Goal: Information Seeking & Learning: Learn about a topic

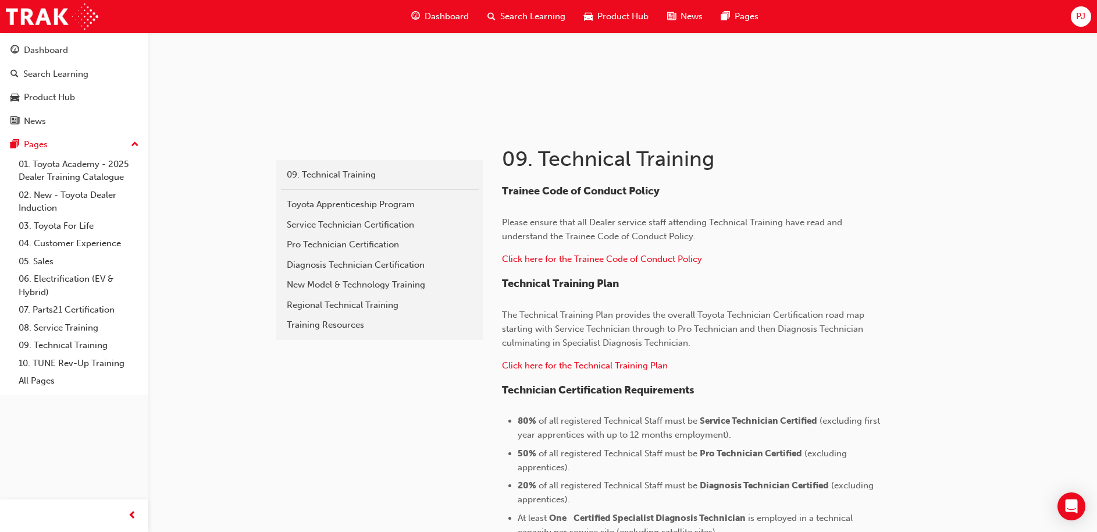
scroll to position [53, 0]
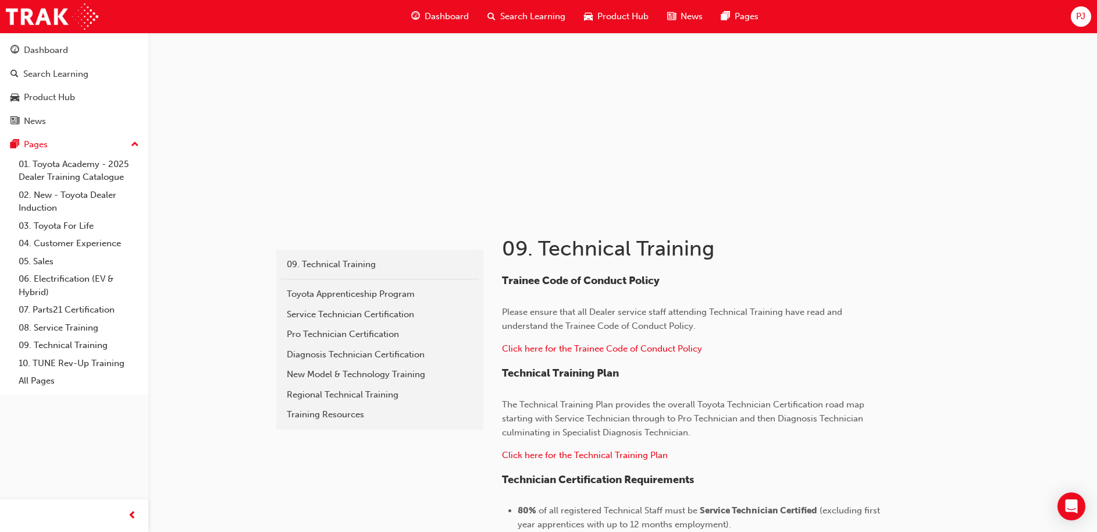
click at [441, 17] on span "Dashboard" at bounding box center [447, 16] width 44 height 13
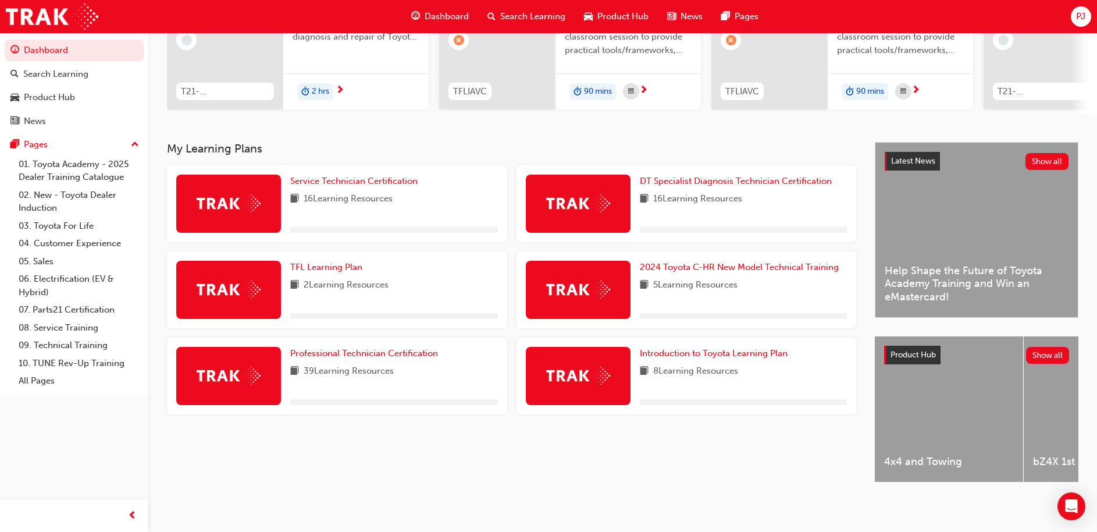
scroll to position [163, 0]
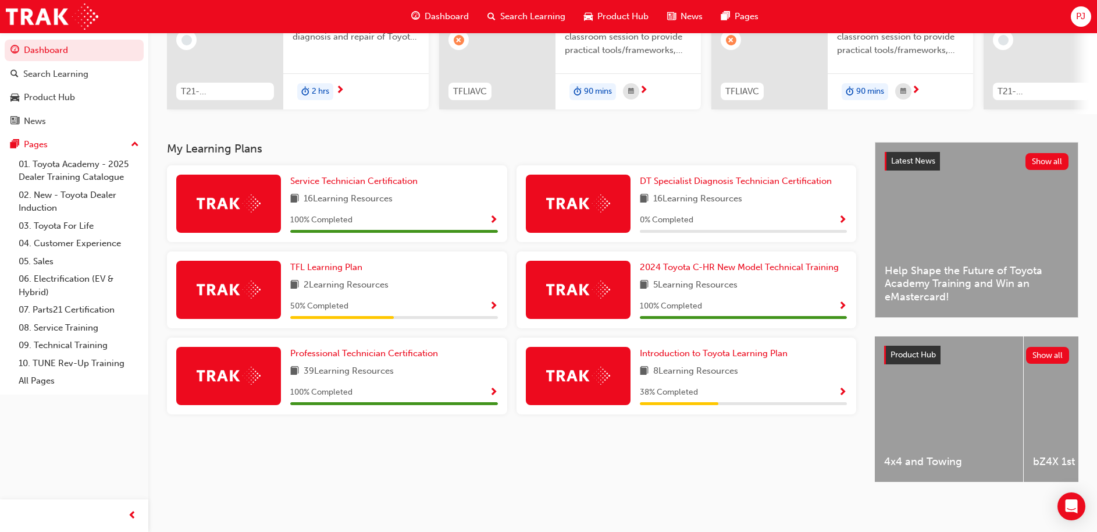
click at [745, 216] on div "0 % Completed" at bounding box center [744, 220] width 208 height 15
click at [716, 176] on span "DT Specialist Diagnosis Technician Certification" at bounding box center [736, 181] width 192 height 10
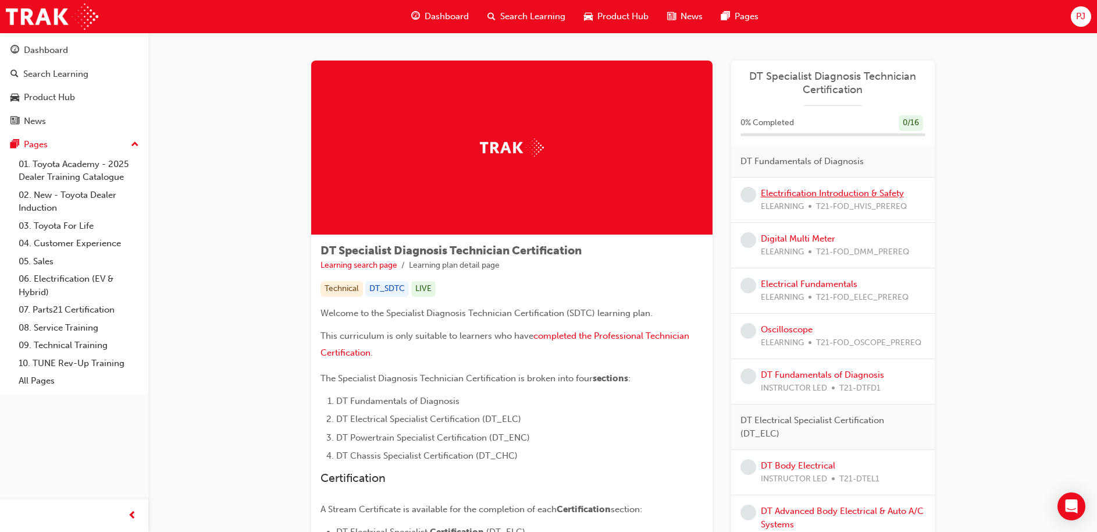
click at [841, 194] on link "Electrification Introduction & Safety" at bounding box center [832, 193] width 143 height 10
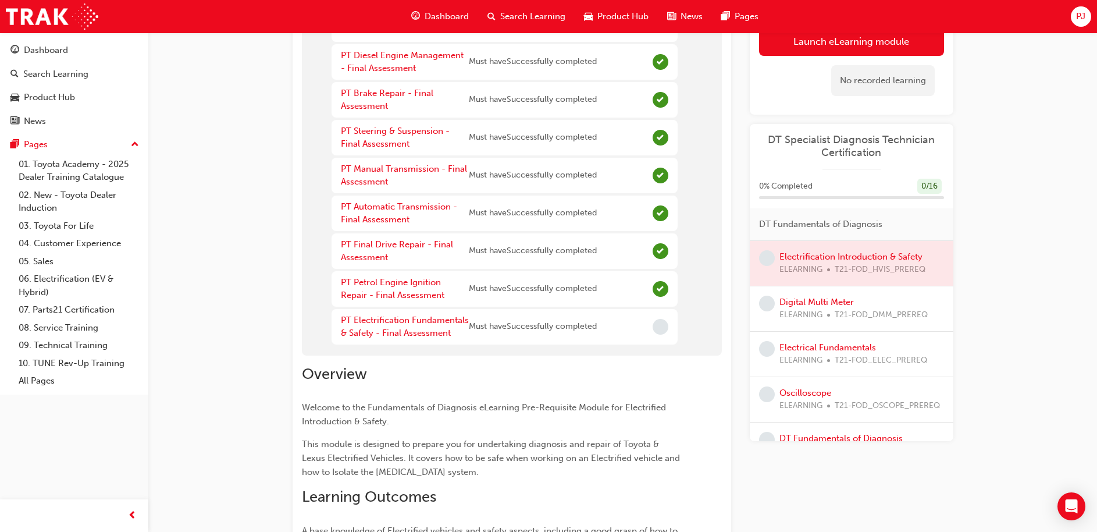
scroll to position [285, 0]
click at [433, 319] on link "PT Electrification Fundamentals & Safety - Final Assessment" at bounding box center [405, 325] width 128 height 24
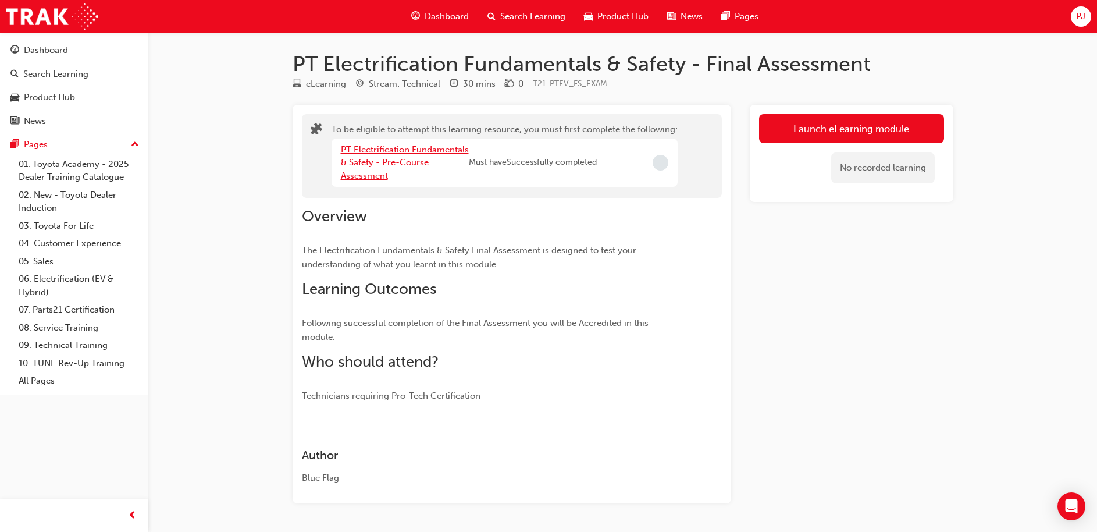
click at [412, 159] on link "PT Electrification Fundamentals & Safety - Pre-Course Assessment" at bounding box center [405, 162] width 128 height 37
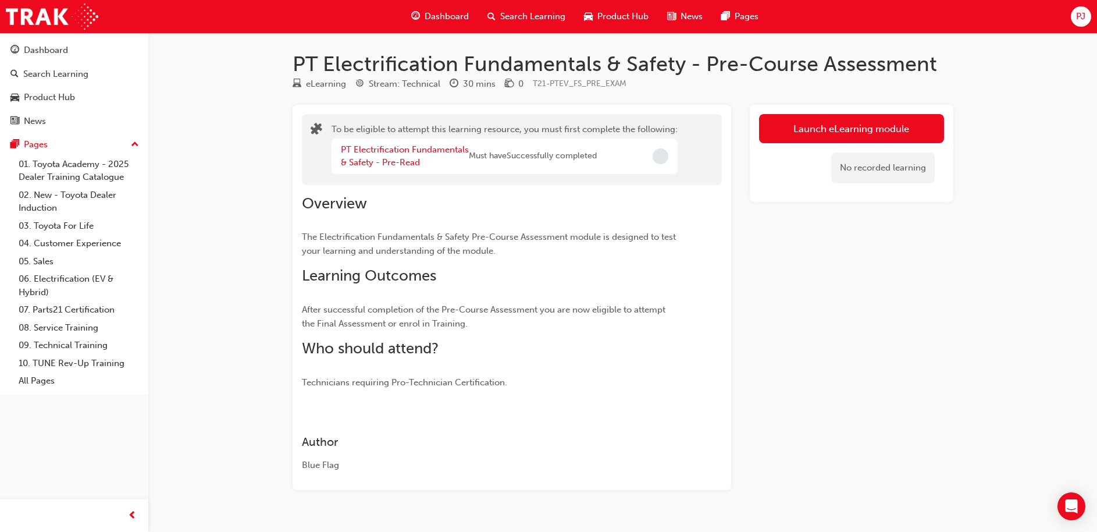
click at [455, 22] on span "Dashboard" at bounding box center [447, 16] width 44 height 13
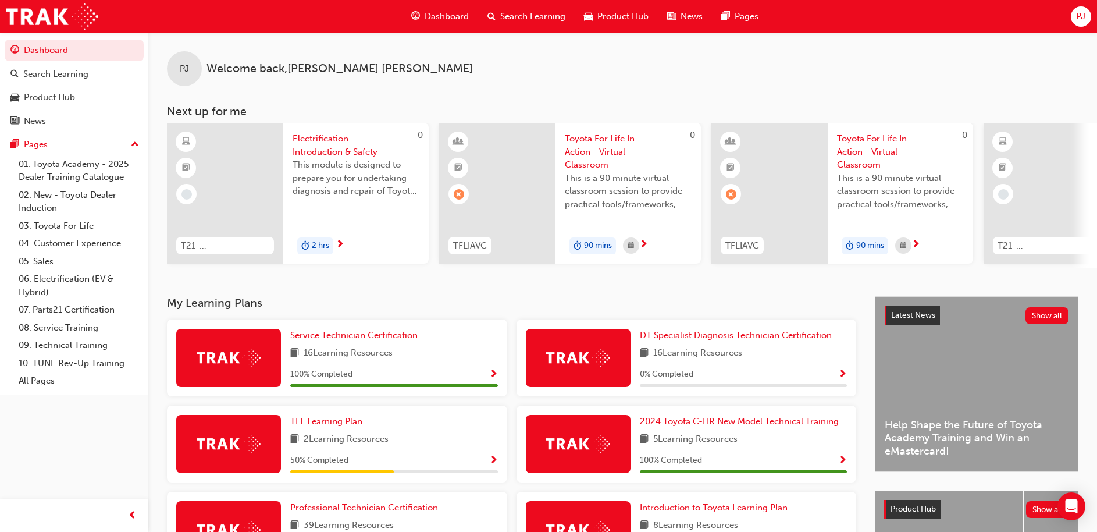
click at [320, 138] on span "Electrification Introduction & Safety" at bounding box center [356, 145] width 127 height 26
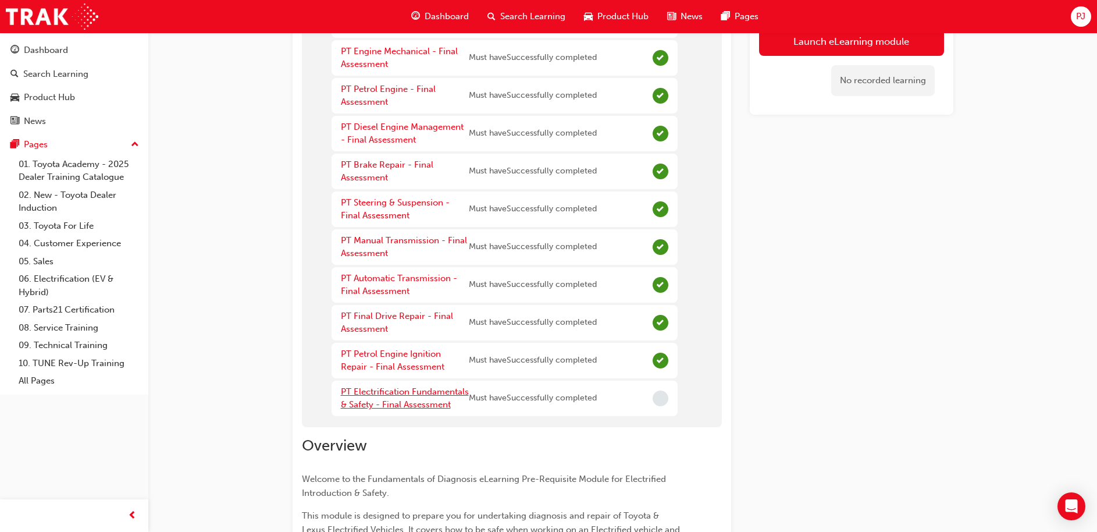
scroll to position [213, 0]
click at [403, 401] on link "PT Electrification Fundamentals & Safety - Final Assessment" at bounding box center [405, 397] width 128 height 24
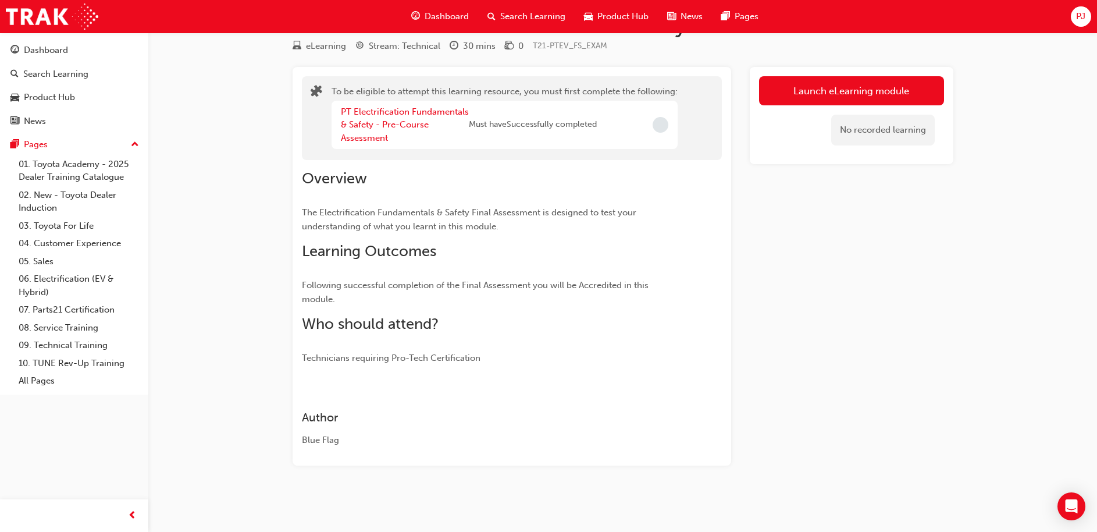
click at [457, 10] on span "Dashboard" at bounding box center [447, 16] width 44 height 13
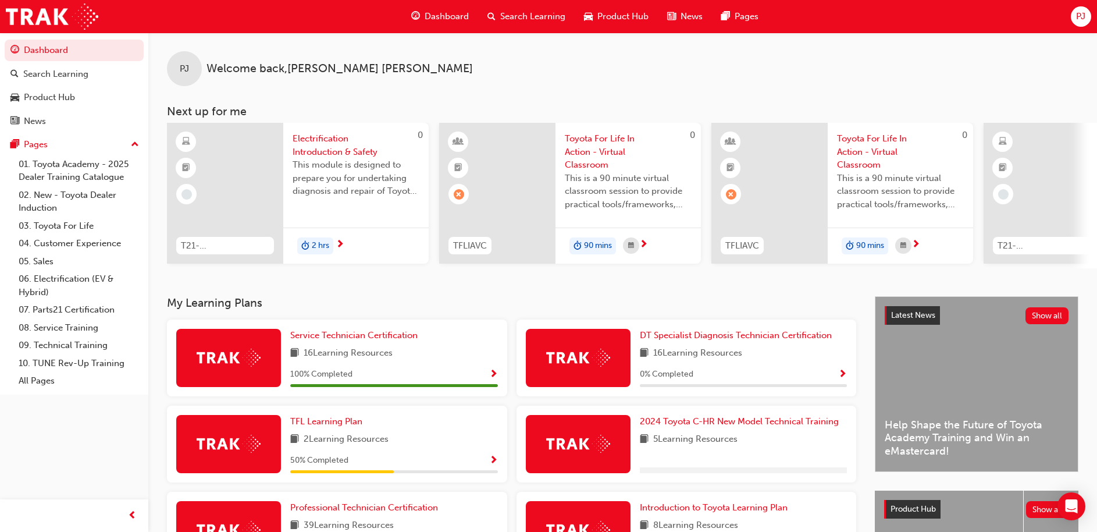
scroll to position [163, 0]
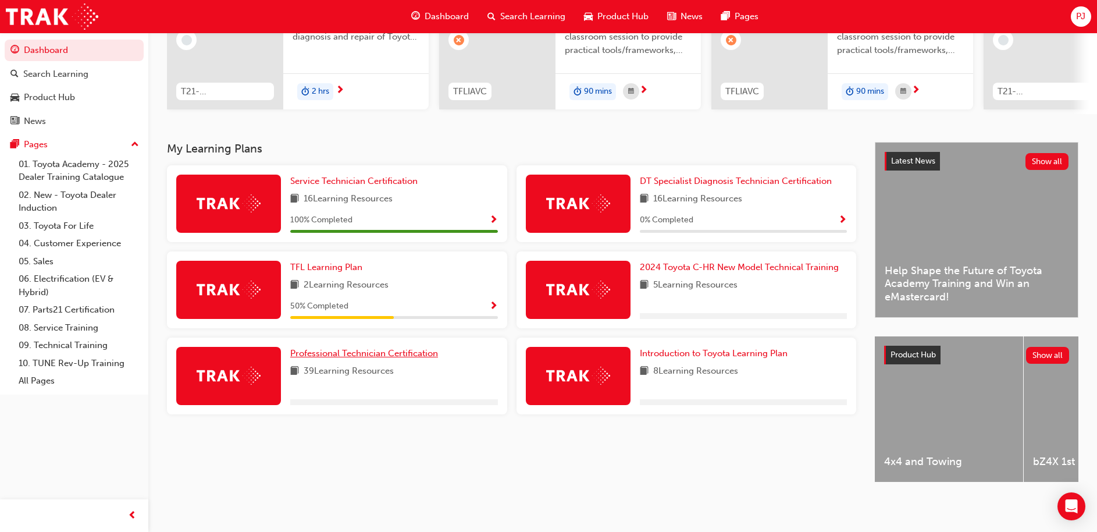
click at [330, 349] on span "Professional Technician Certification" at bounding box center [364, 353] width 148 height 10
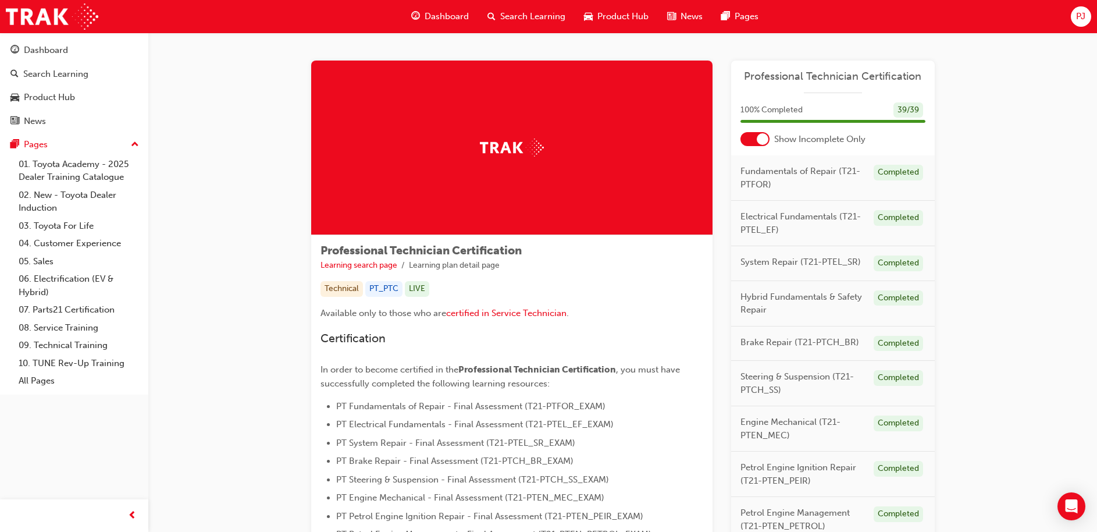
click at [748, 138] on div at bounding box center [755, 139] width 29 height 14
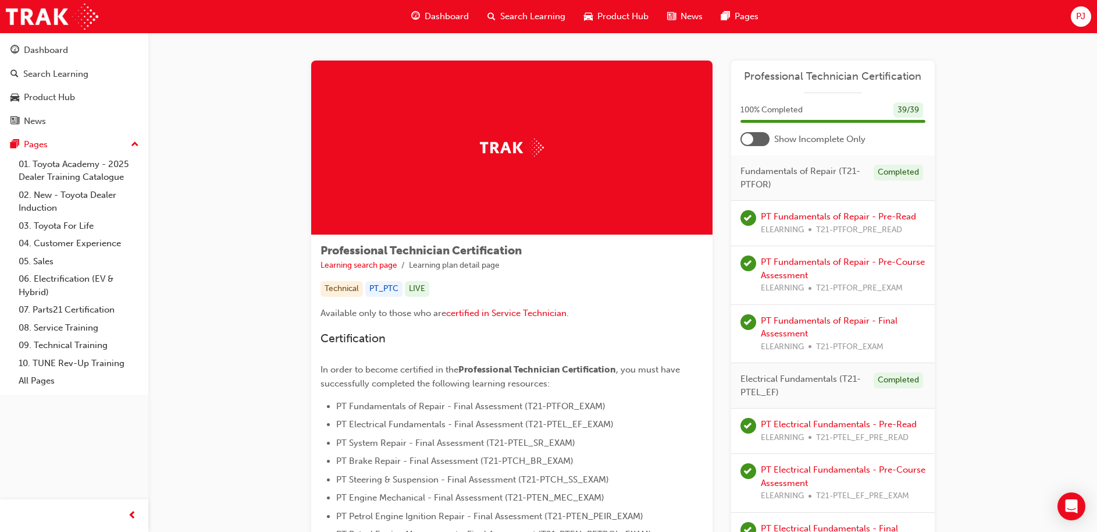
click at [595, 17] on div "Product Hub" at bounding box center [616, 17] width 83 height 24
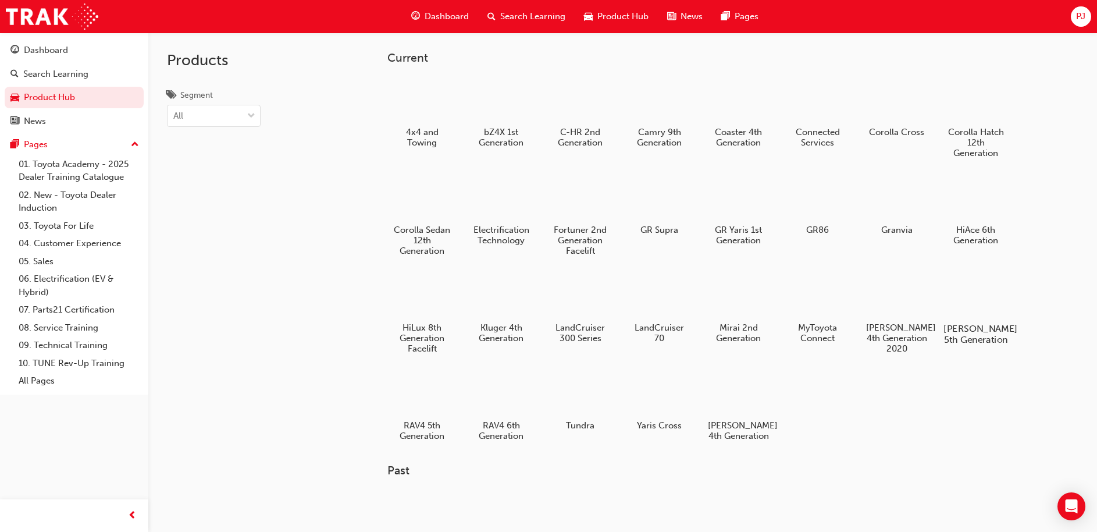
click at [986, 293] on div at bounding box center [976, 295] width 65 height 47
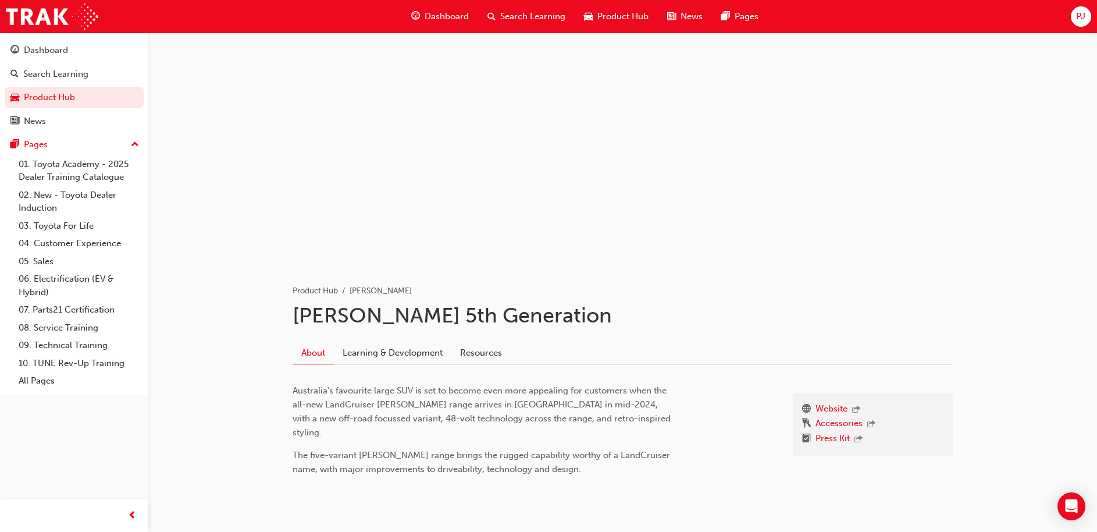
scroll to position [26, 0]
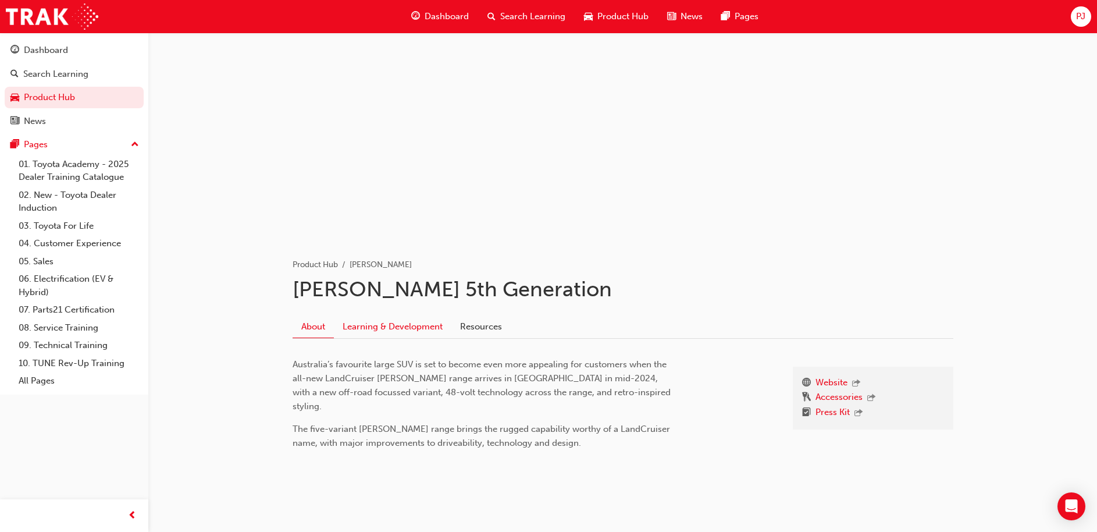
click at [397, 326] on link "Learning & Development" at bounding box center [393, 326] width 118 height 22
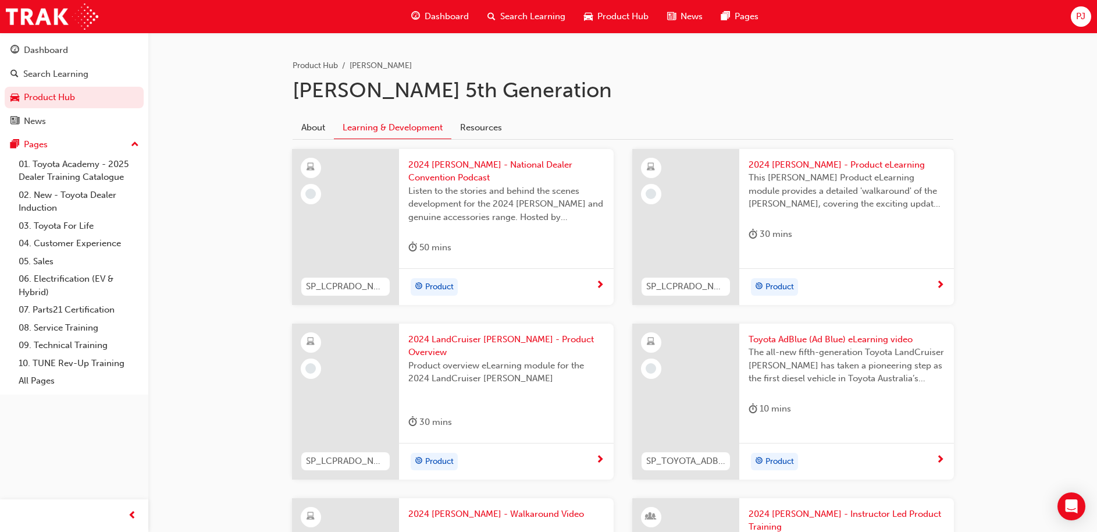
scroll to position [224, 0]
click at [788, 165] on span "2024 [PERSON_NAME] - Product eLearning" at bounding box center [847, 165] width 196 height 13
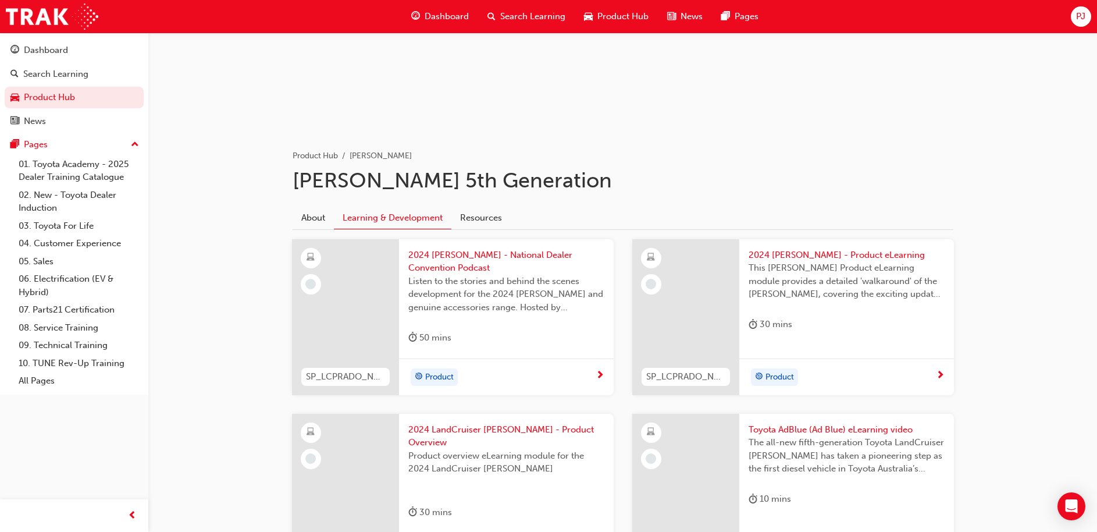
scroll to position [132, 0]
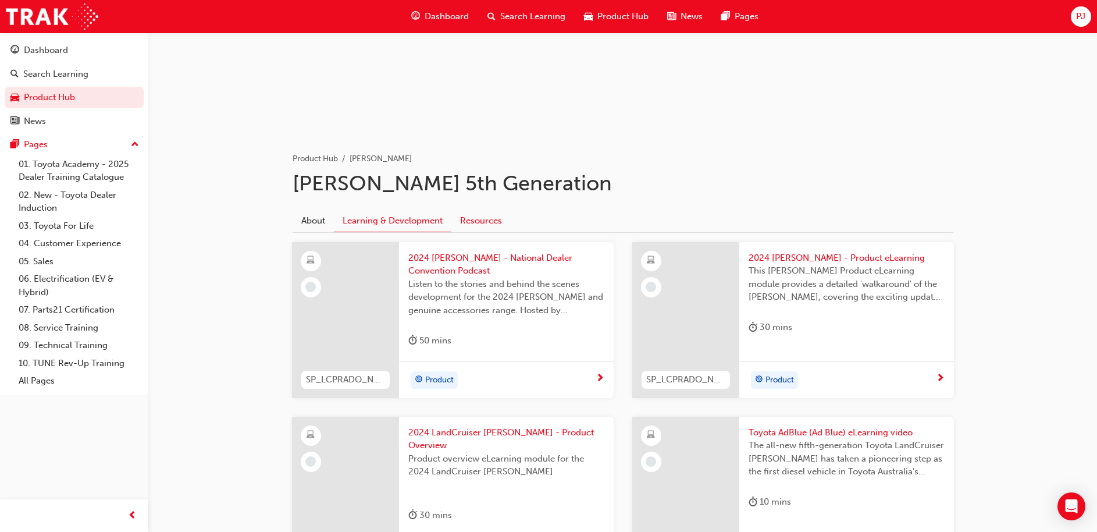
click at [476, 222] on link "Resources" at bounding box center [480, 220] width 59 height 22
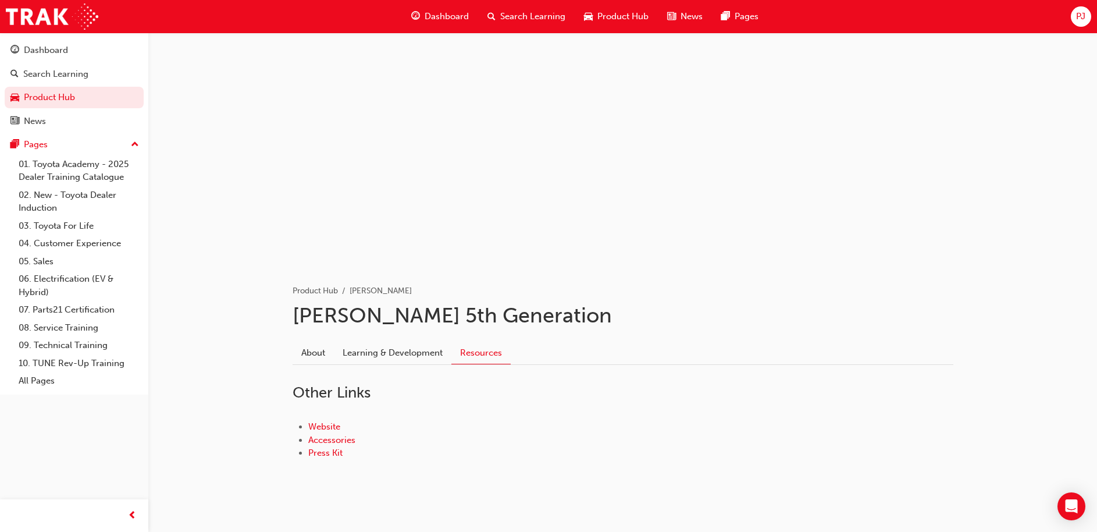
scroll to position [12, 0]
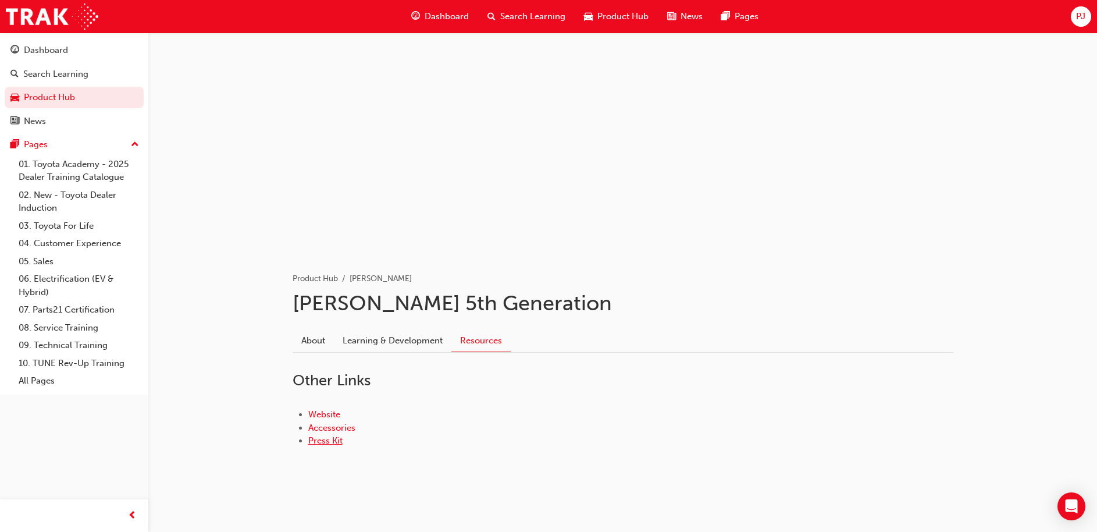
click at [333, 438] on link "Press Kit" at bounding box center [325, 440] width 34 height 10
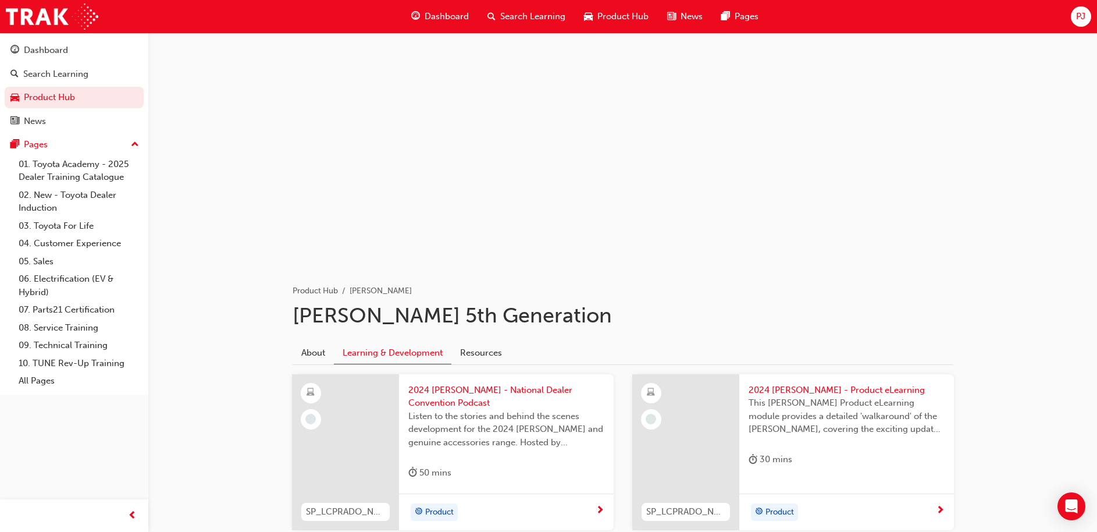
scroll to position [26, 0]
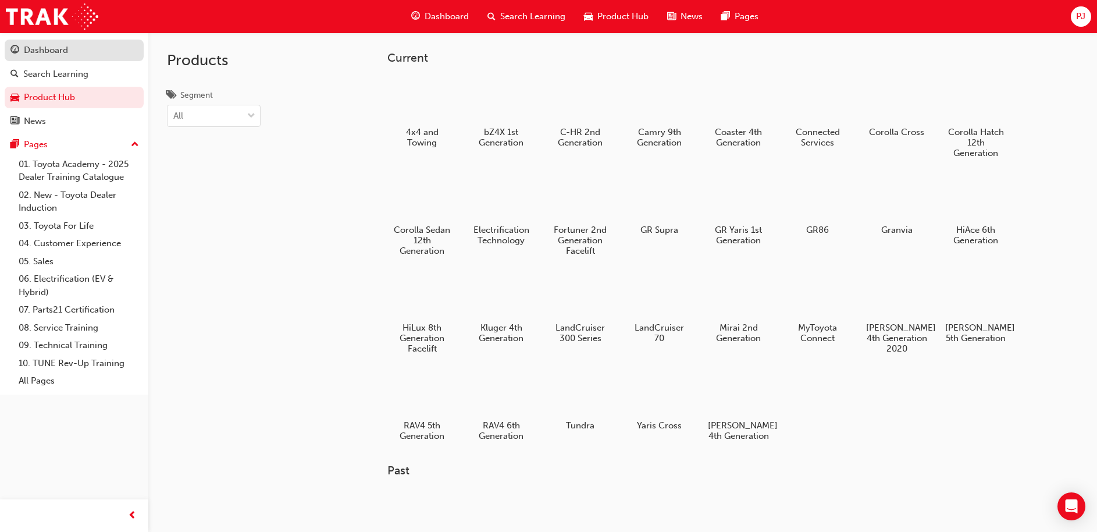
click at [63, 51] on div "Dashboard" at bounding box center [46, 50] width 44 height 13
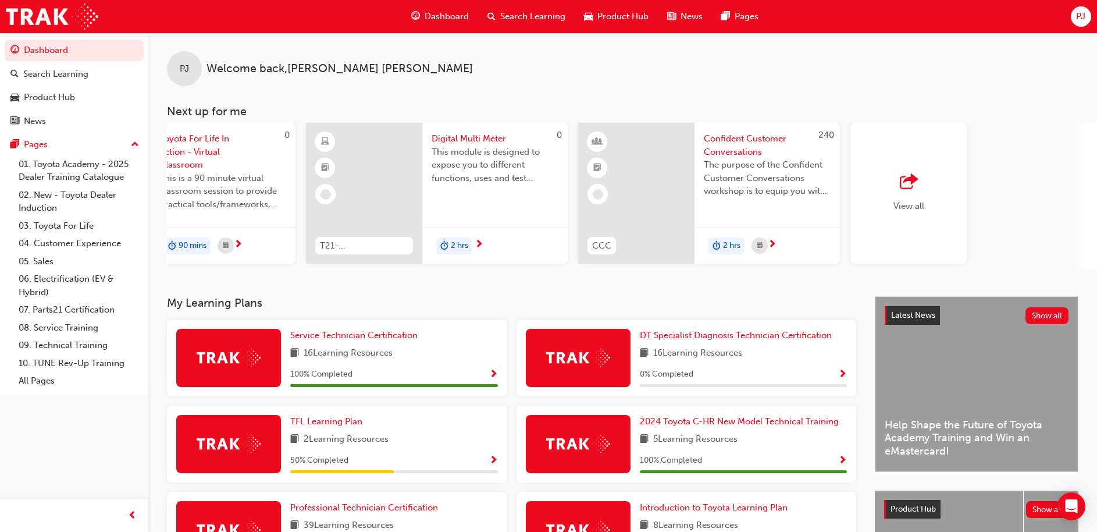
scroll to position [0, 702]
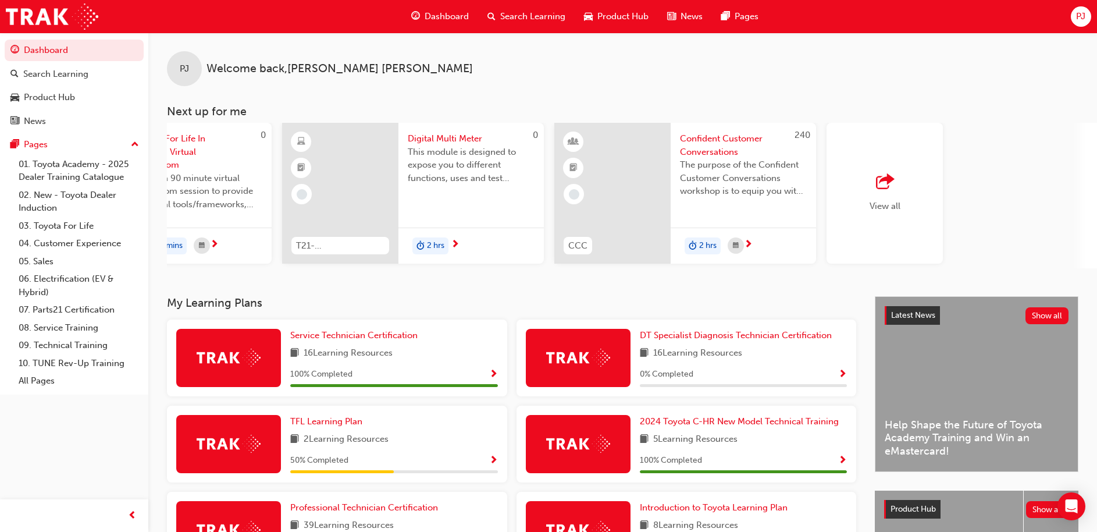
click at [883, 186] on span "outbound-icon" at bounding box center [884, 182] width 17 height 16
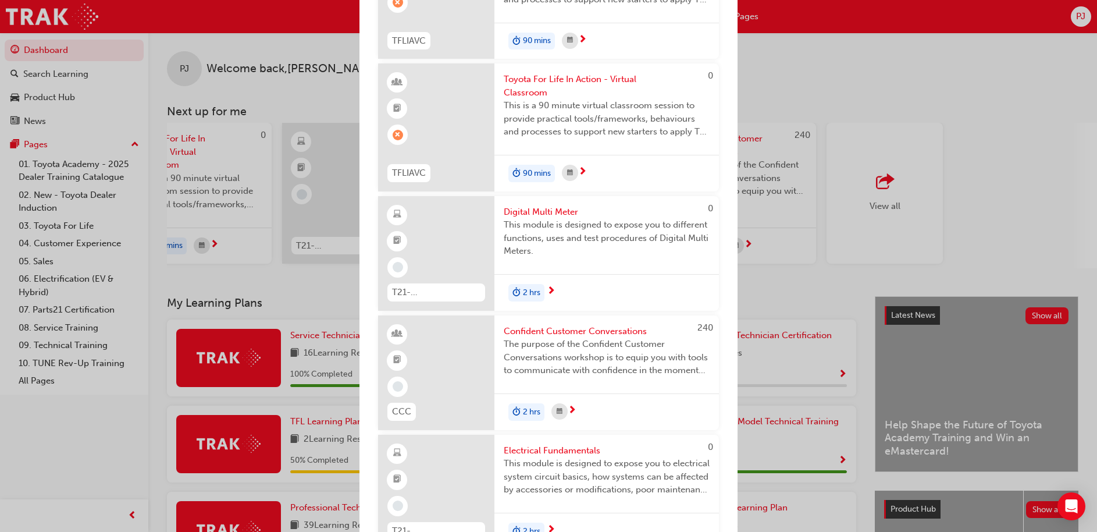
scroll to position [0, 0]
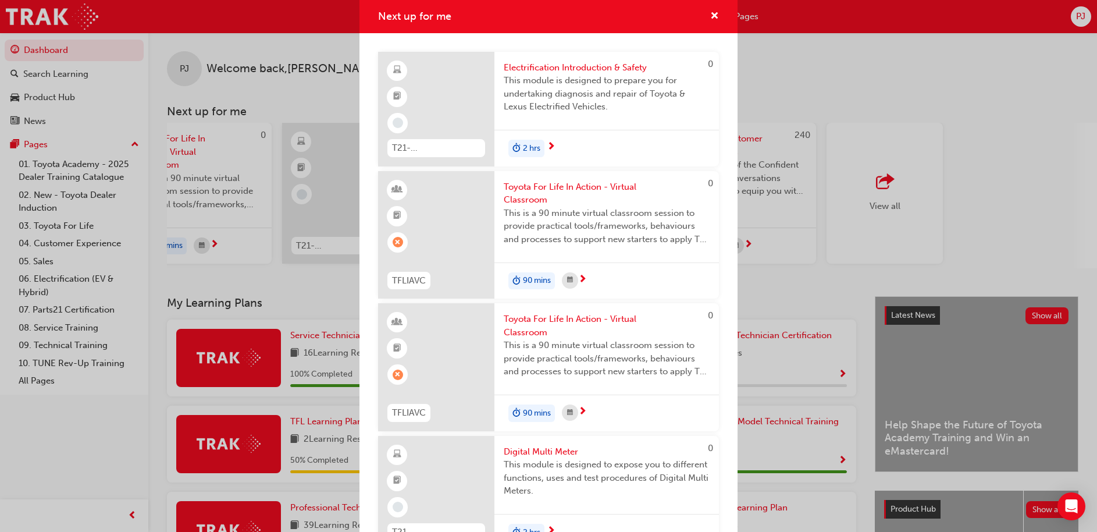
click at [591, 70] on span "Electrification Introduction & Safety" at bounding box center [607, 67] width 206 height 13
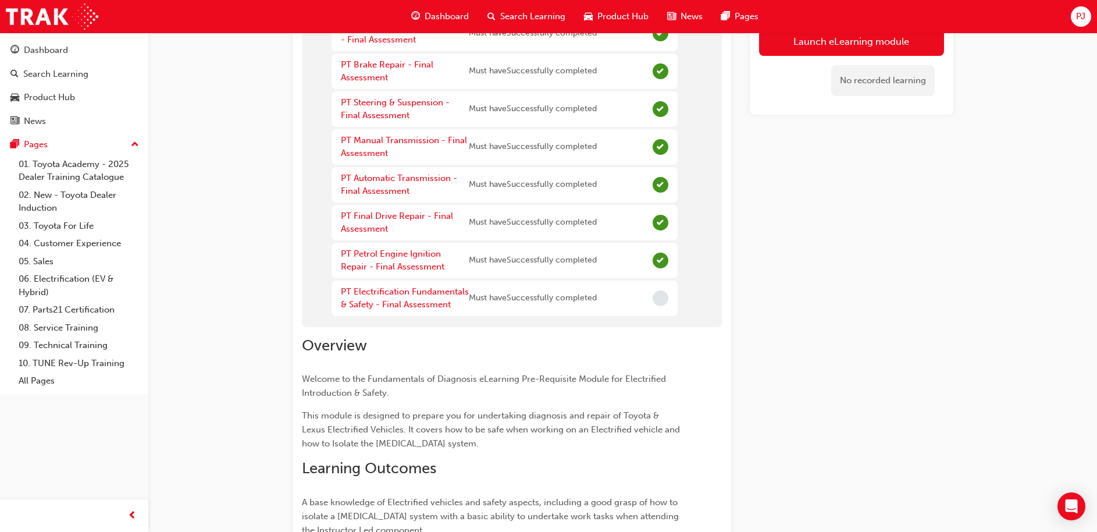
scroll to position [296, 0]
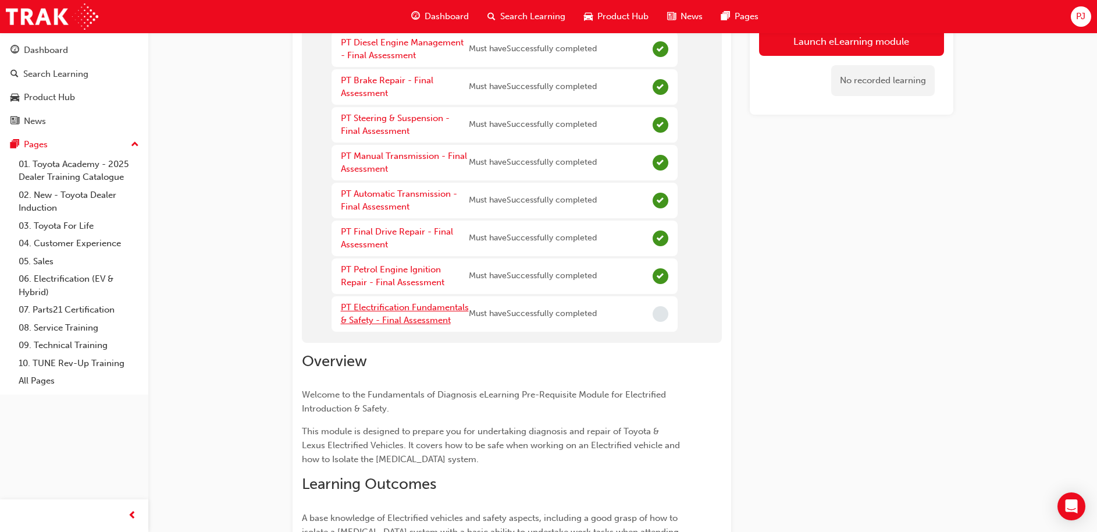
click at [400, 308] on link "PT Electrification Fundamentals & Safety - Final Assessment" at bounding box center [405, 314] width 128 height 24
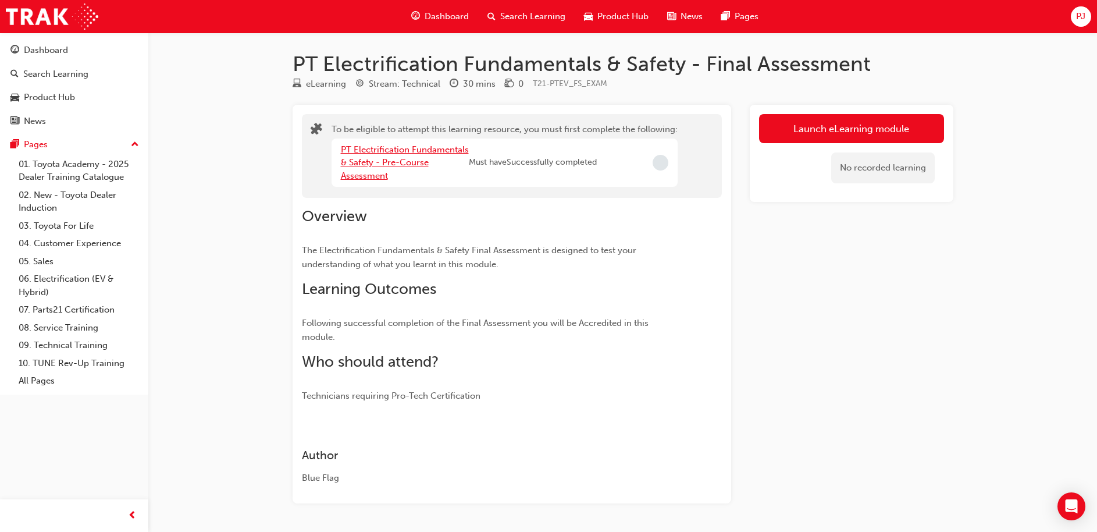
click at [433, 150] on link "PT Electrification Fundamentals & Safety - Pre-Course Assessment" at bounding box center [405, 162] width 128 height 37
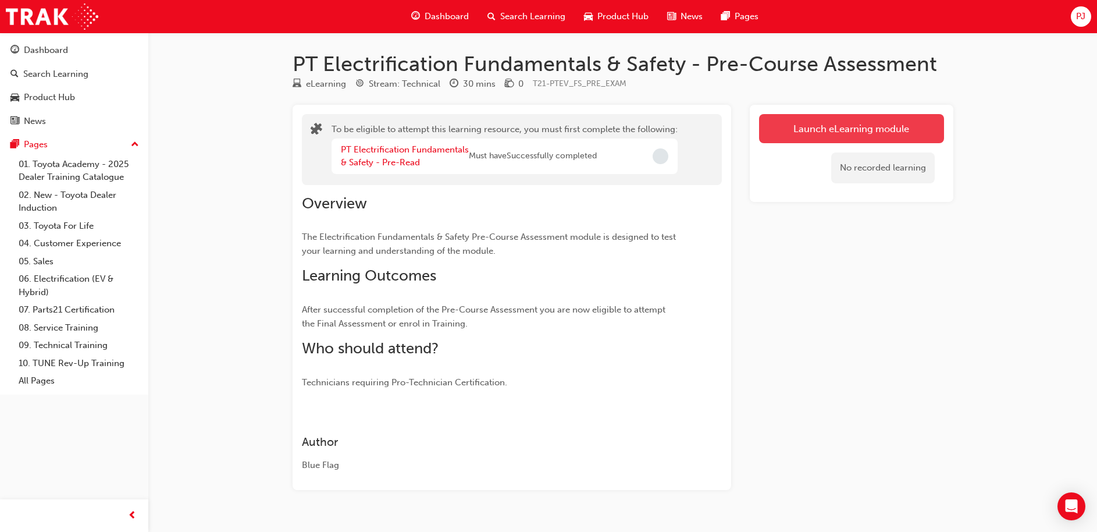
click at [822, 135] on button "Launch eLearning module" at bounding box center [851, 128] width 185 height 29
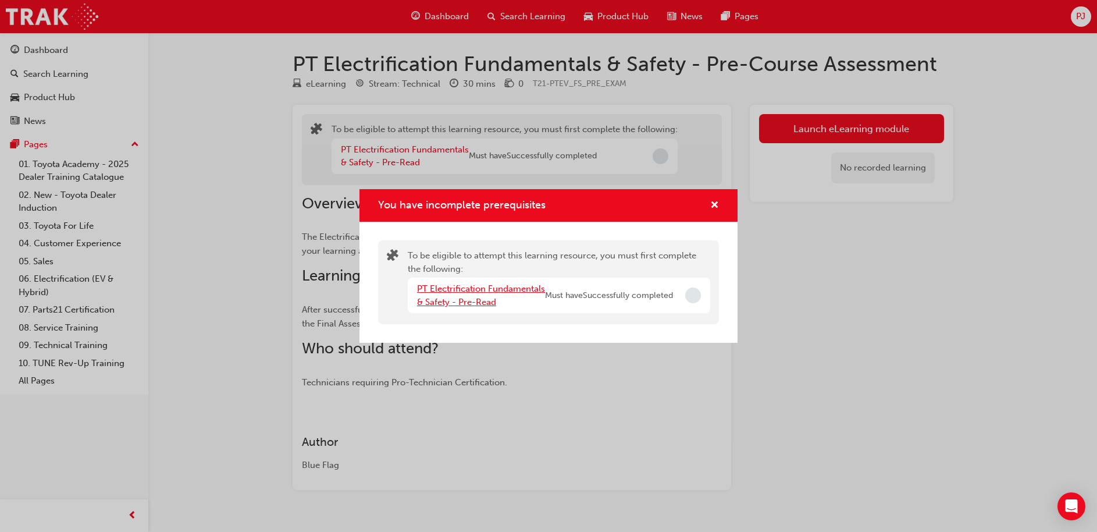
click at [478, 287] on link "PT Electrification Fundamentals & Safety - Pre-Read" at bounding box center [481, 295] width 128 height 24
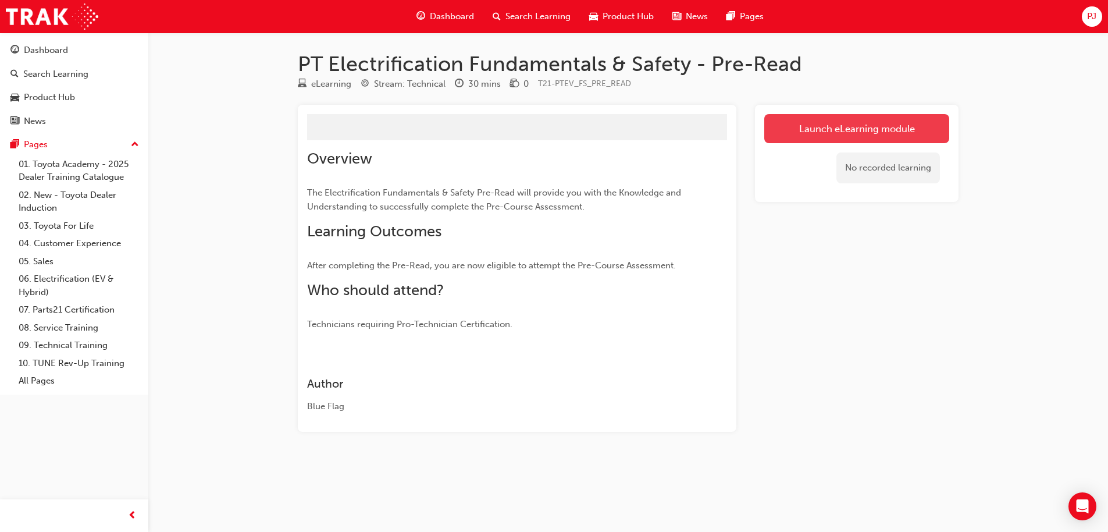
click at [814, 137] on link "Launch eLearning module" at bounding box center [857, 128] width 185 height 29
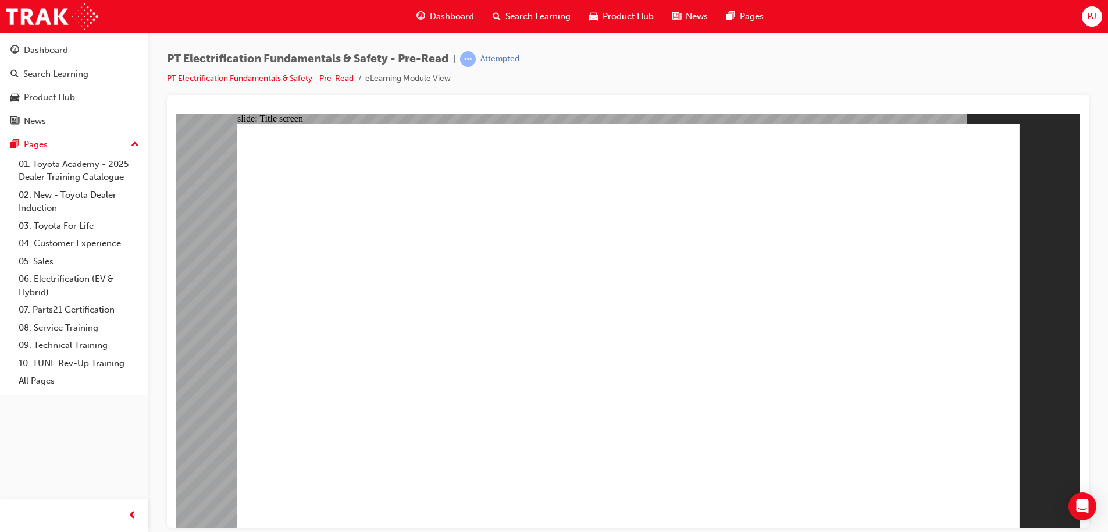
click at [440, 13] on span "Dashboard" at bounding box center [452, 16] width 44 height 13
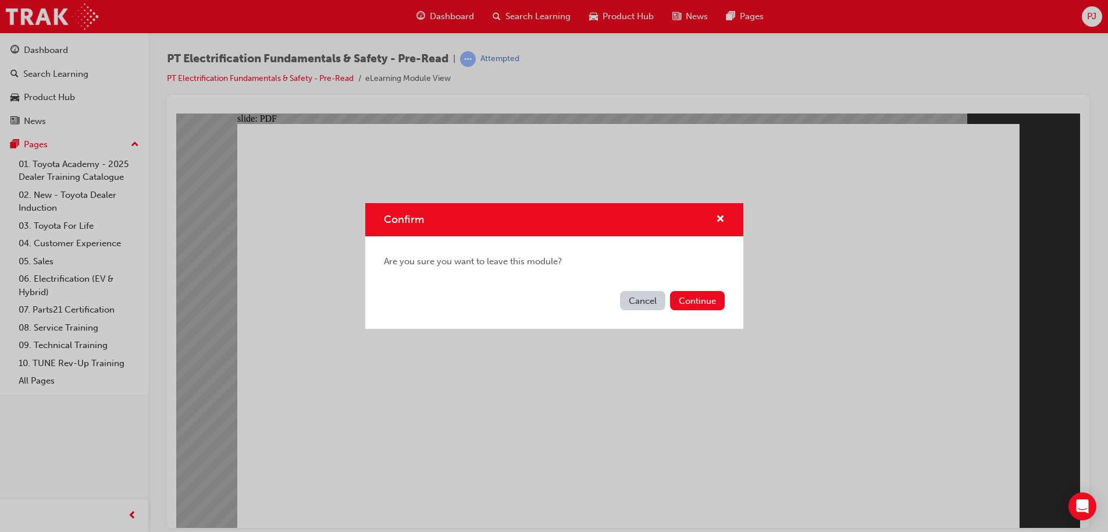
click at [653, 300] on button "Cancel" at bounding box center [642, 300] width 45 height 19
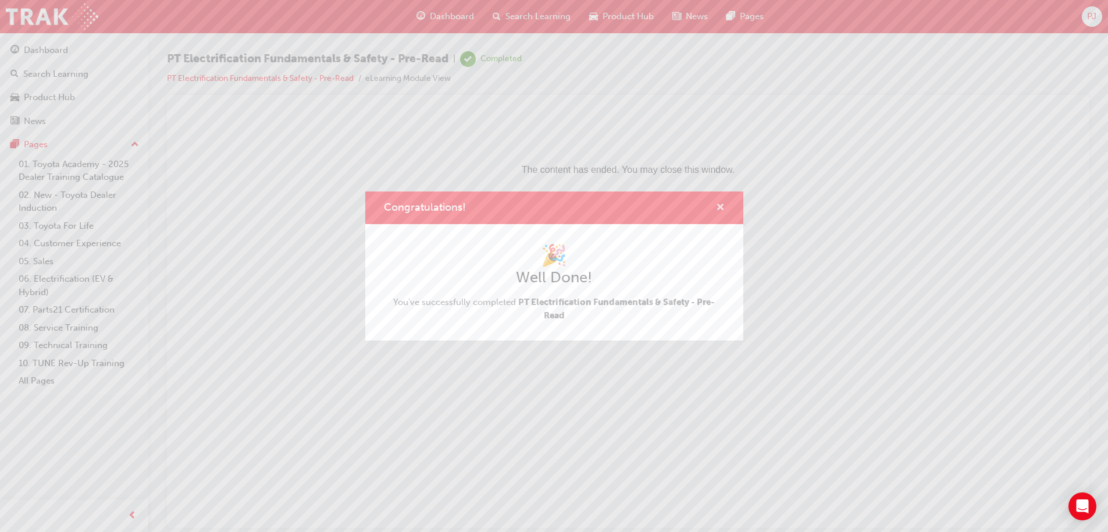
click at [718, 203] on span "cross-icon" at bounding box center [720, 208] width 9 height 10
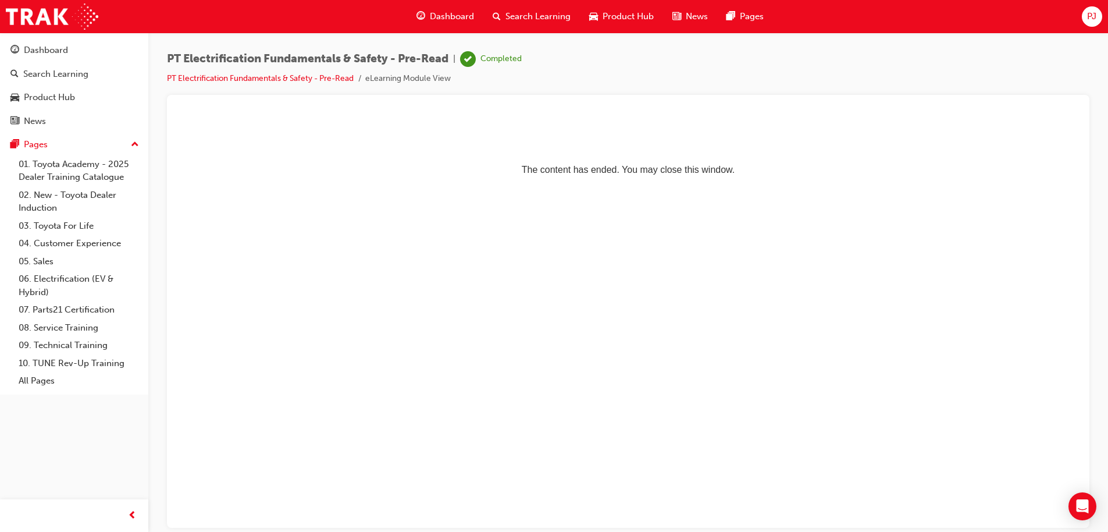
click at [458, 12] on span "Dashboard" at bounding box center [452, 16] width 44 height 13
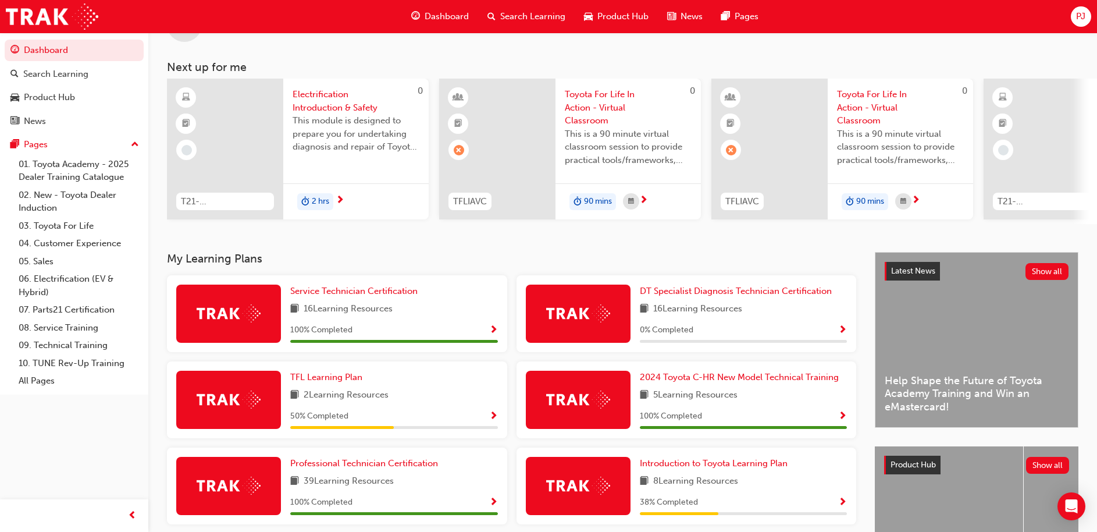
scroll to position [51, 0]
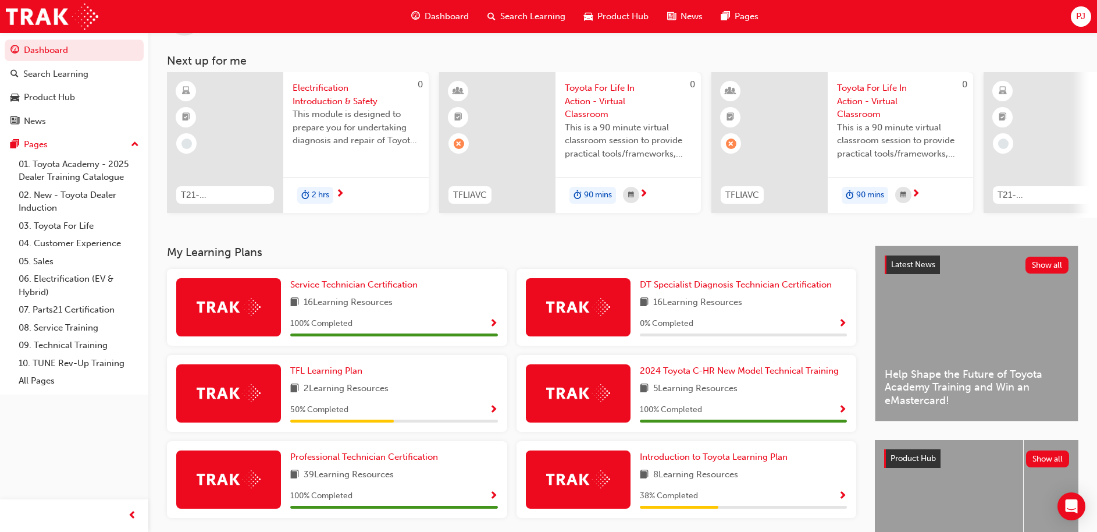
click at [319, 91] on span "Electrification Introduction & Safety" at bounding box center [356, 94] width 127 height 26
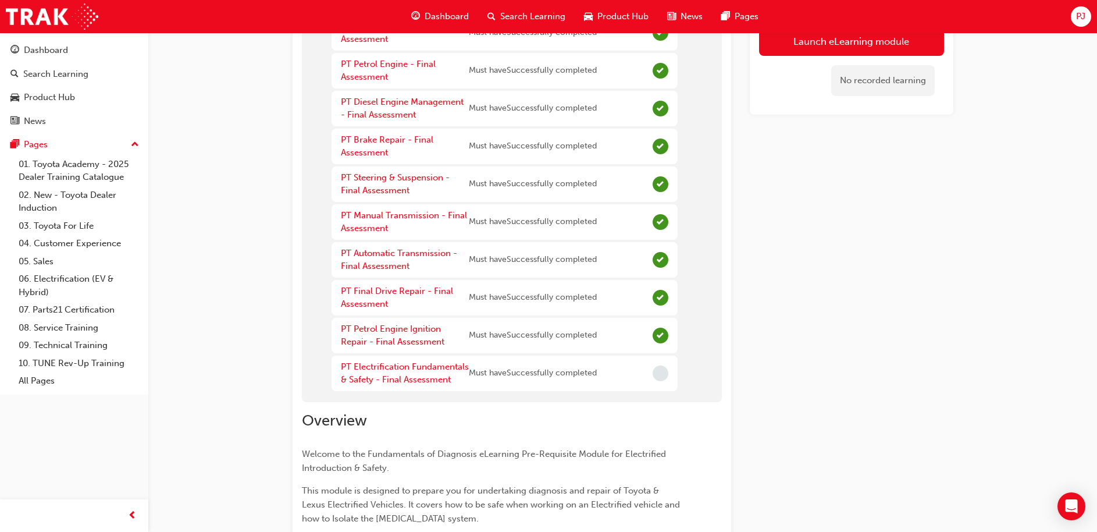
scroll to position [273, 0]
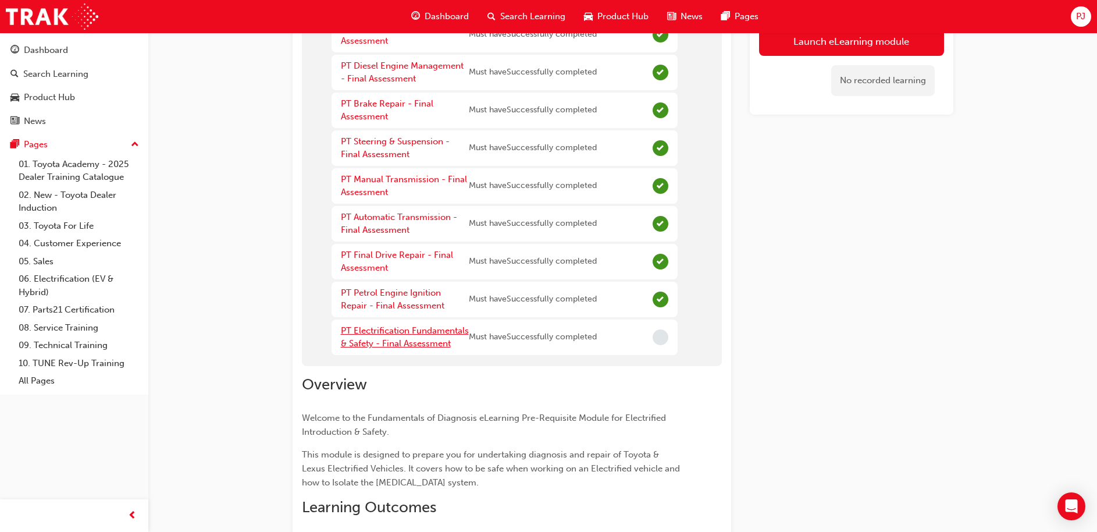
click at [443, 329] on link "PT Electrification Fundamentals & Safety - Final Assessment" at bounding box center [405, 337] width 128 height 24
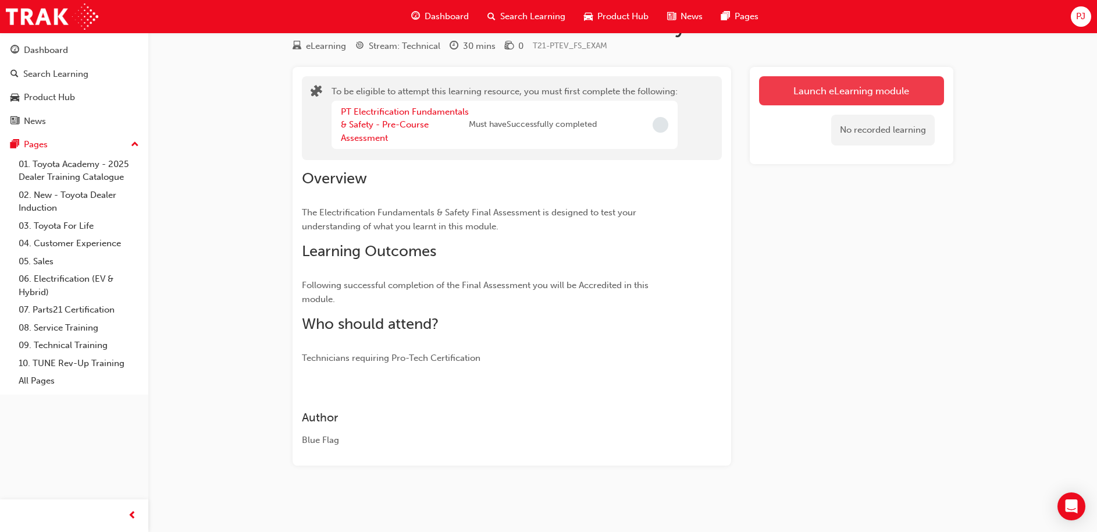
click at [841, 84] on button "Launch eLearning module" at bounding box center [851, 90] width 185 height 29
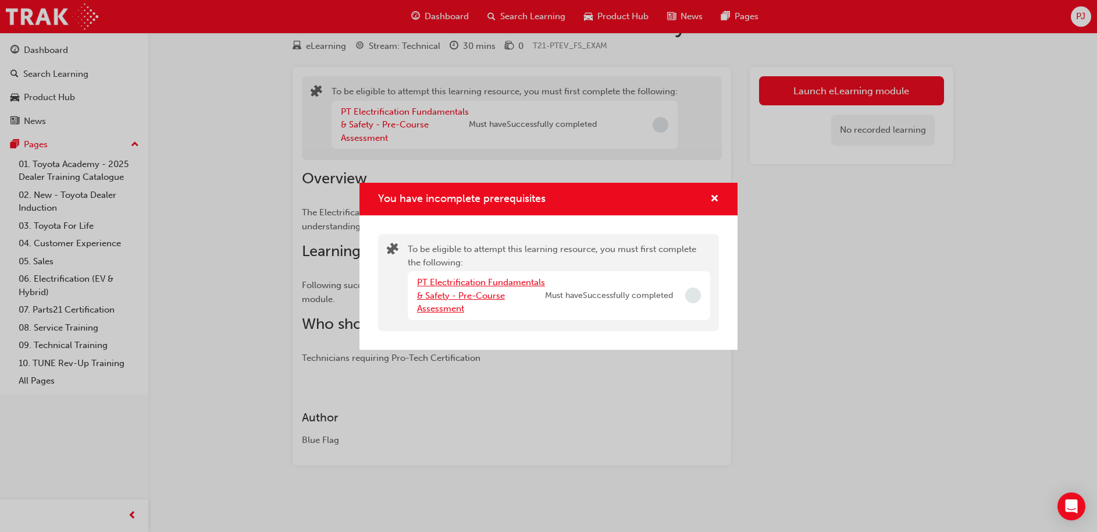
click at [456, 298] on link "PT Electrification Fundamentals & Safety - Pre-Course Assessment" at bounding box center [481, 295] width 128 height 37
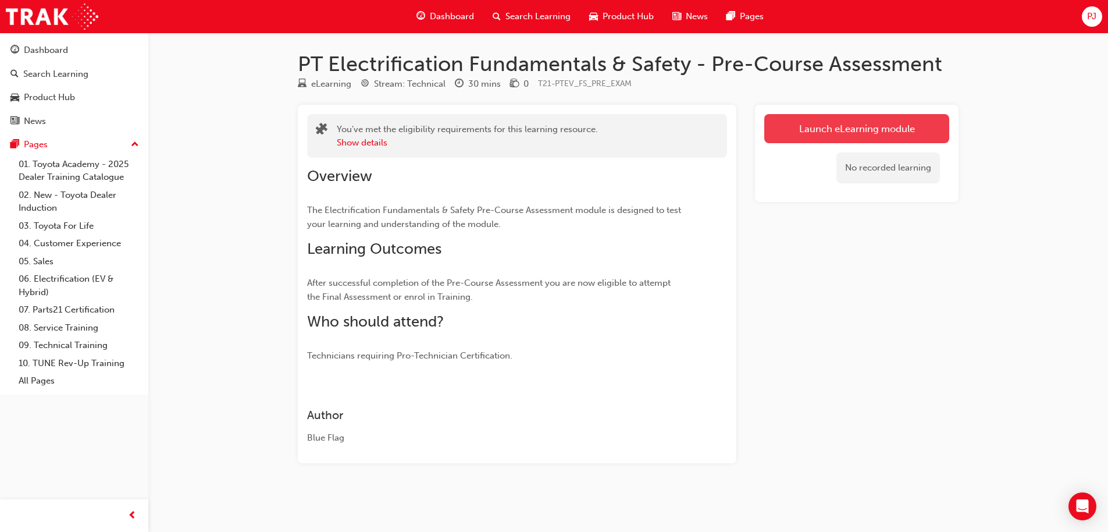
click at [779, 141] on link "Launch eLearning module" at bounding box center [857, 128] width 185 height 29
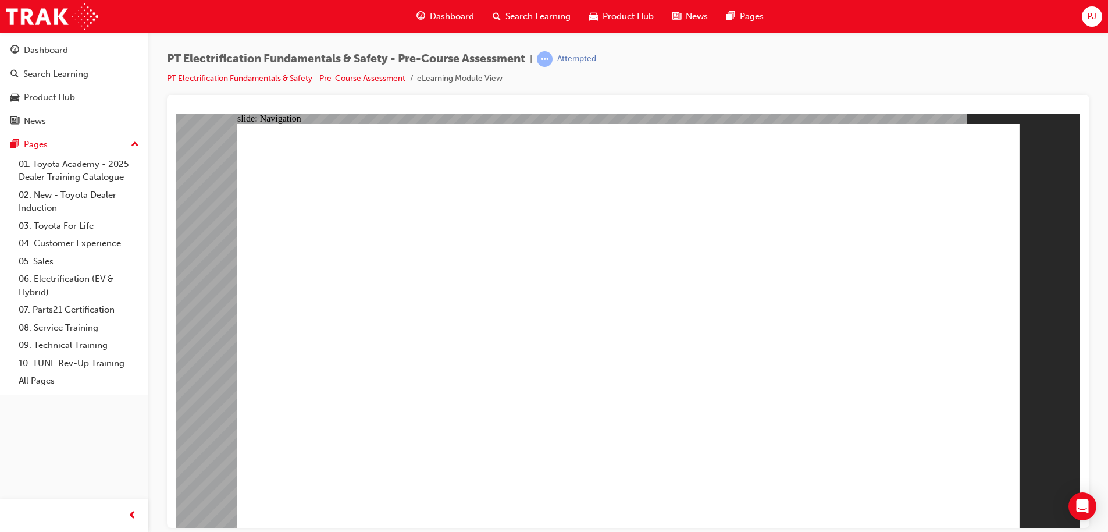
radio input "true"
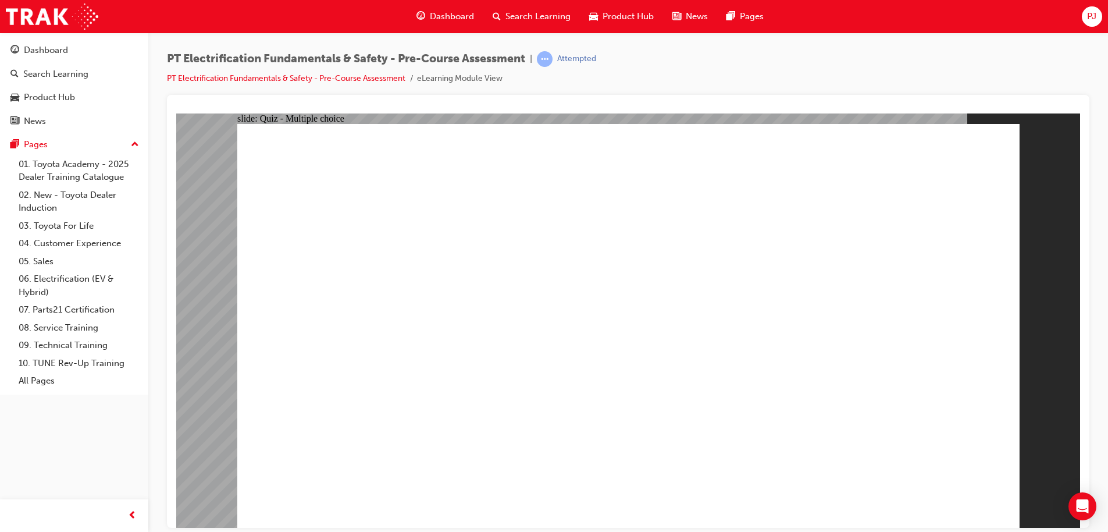
radio input "true"
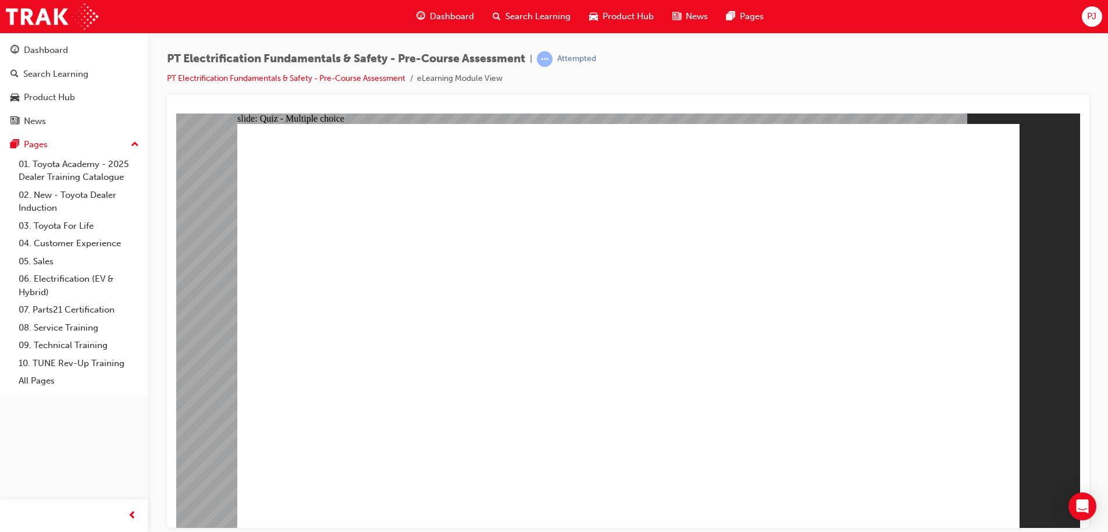
radio input "true"
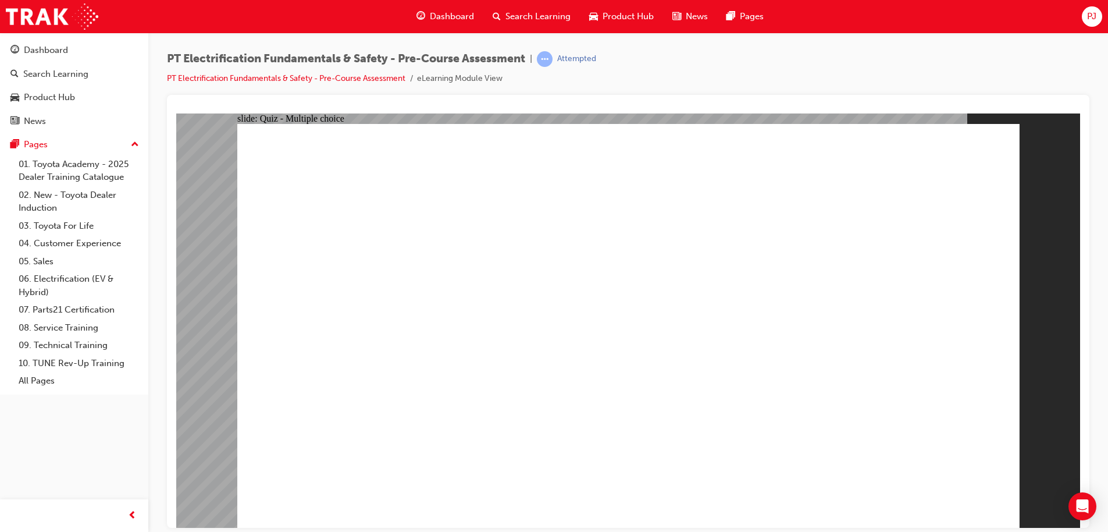
radio input "true"
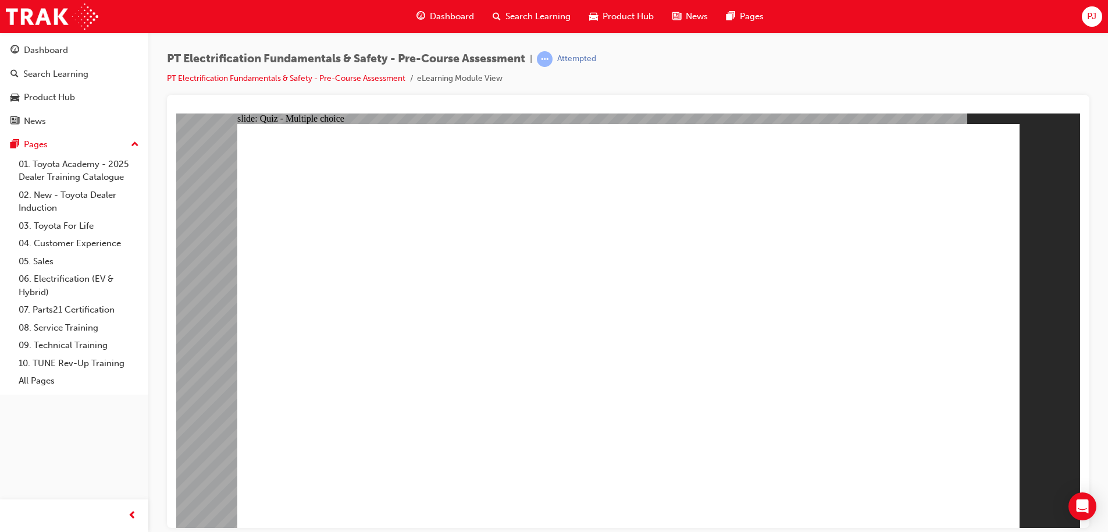
checkbox input "true"
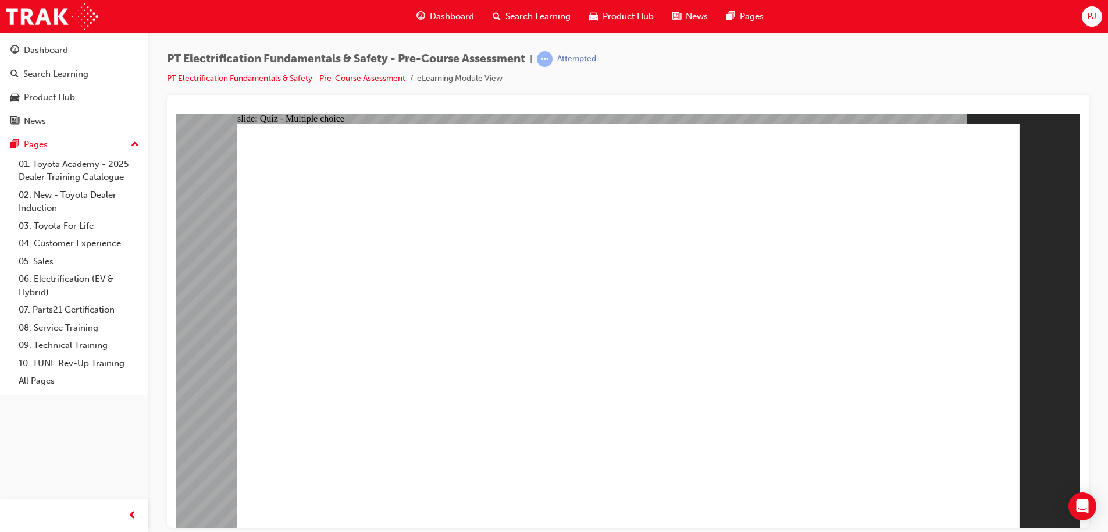
radio input "true"
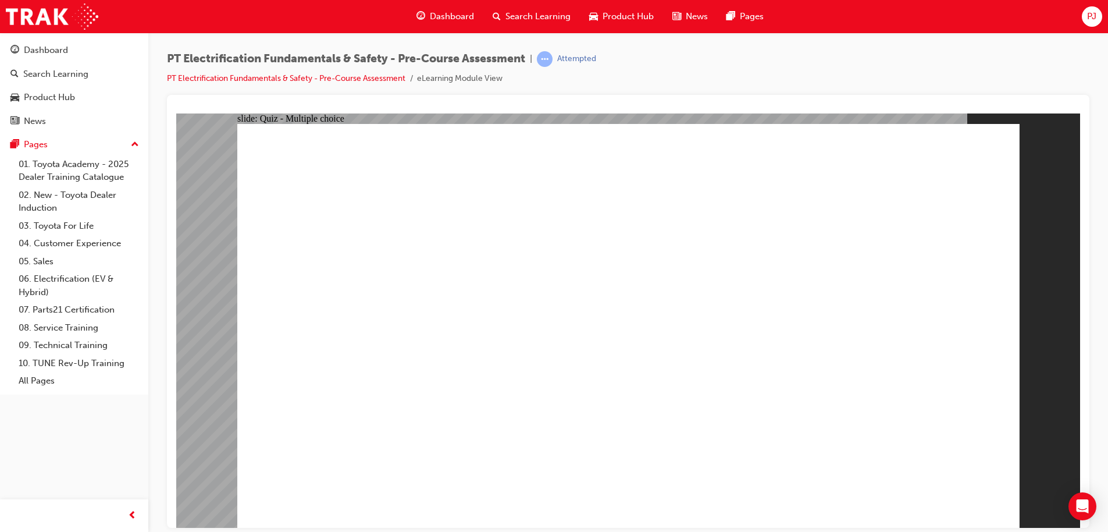
radio input "true"
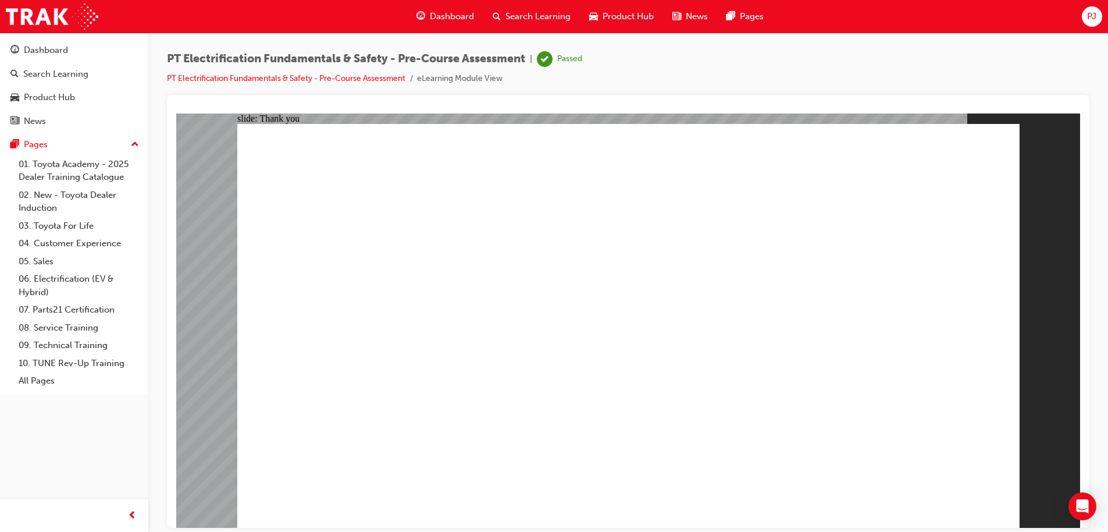
click at [438, 14] on span "Dashboard" at bounding box center [452, 16] width 44 height 13
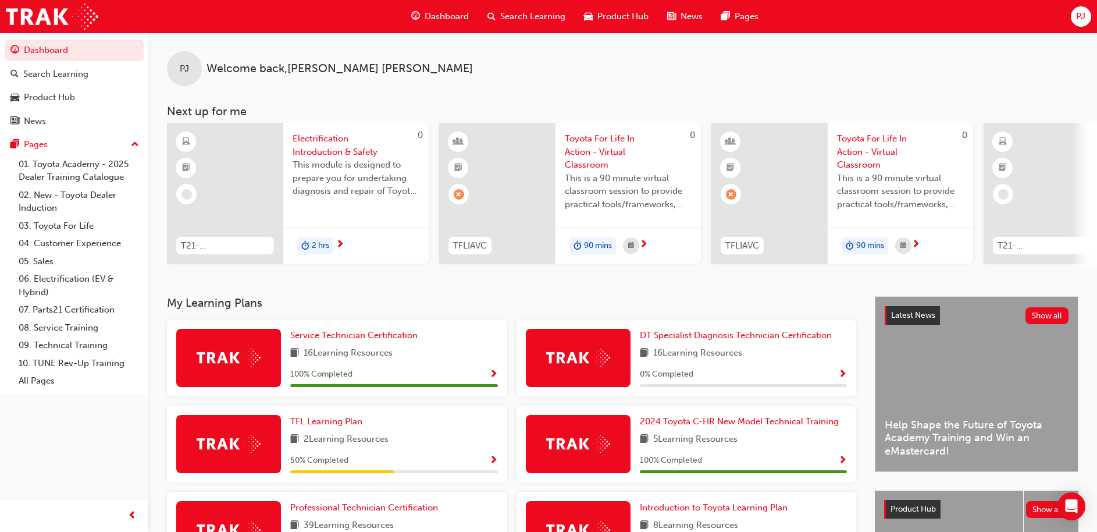
click at [318, 140] on span "Electrification Introduction & Safety" at bounding box center [356, 145] width 127 height 26
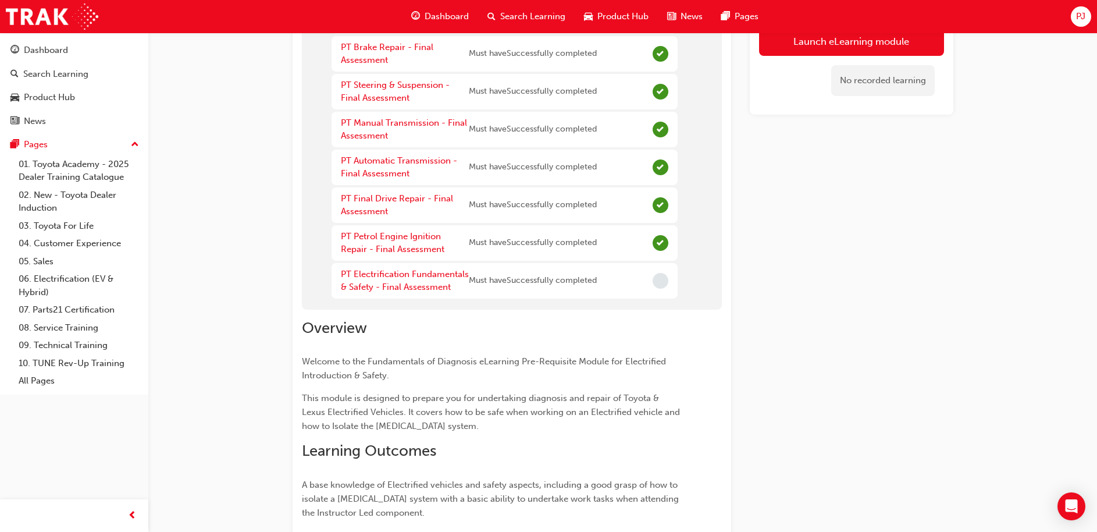
scroll to position [330, 0]
click at [419, 271] on link "PT Electrification Fundamentals & Safety - Final Assessment" at bounding box center [405, 280] width 128 height 24
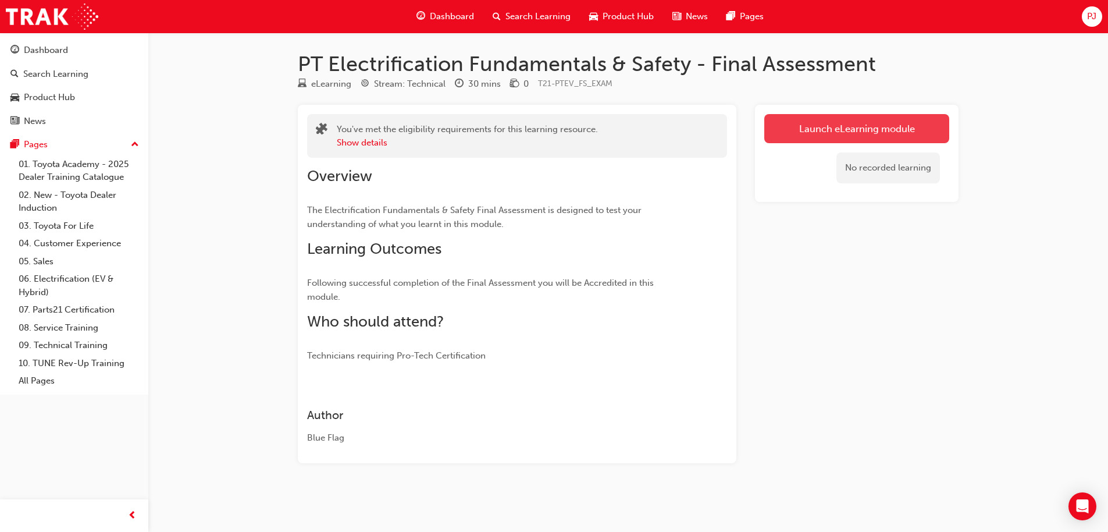
click at [856, 133] on link "Launch eLearning module" at bounding box center [857, 128] width 185 height 29
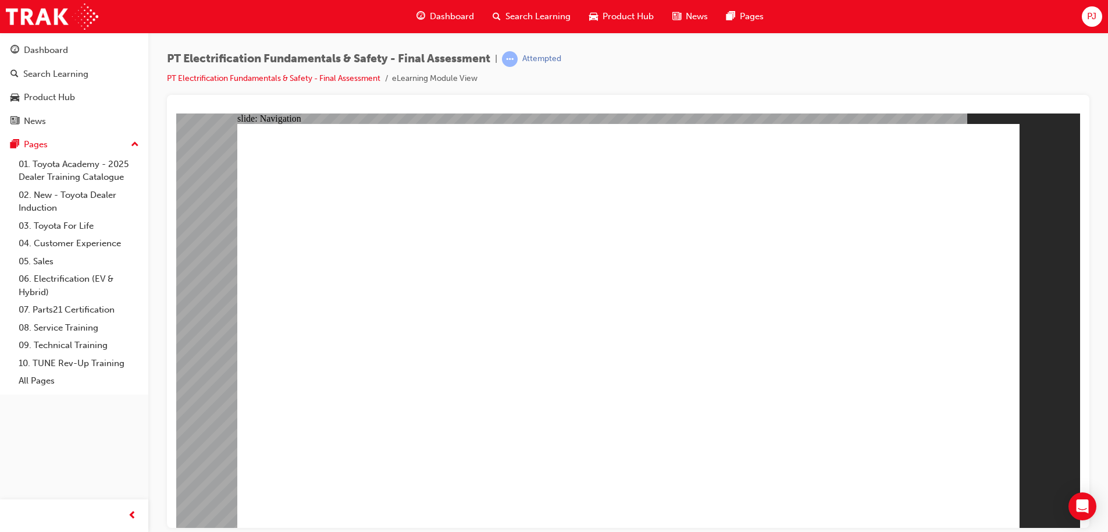
checkbox input "true"
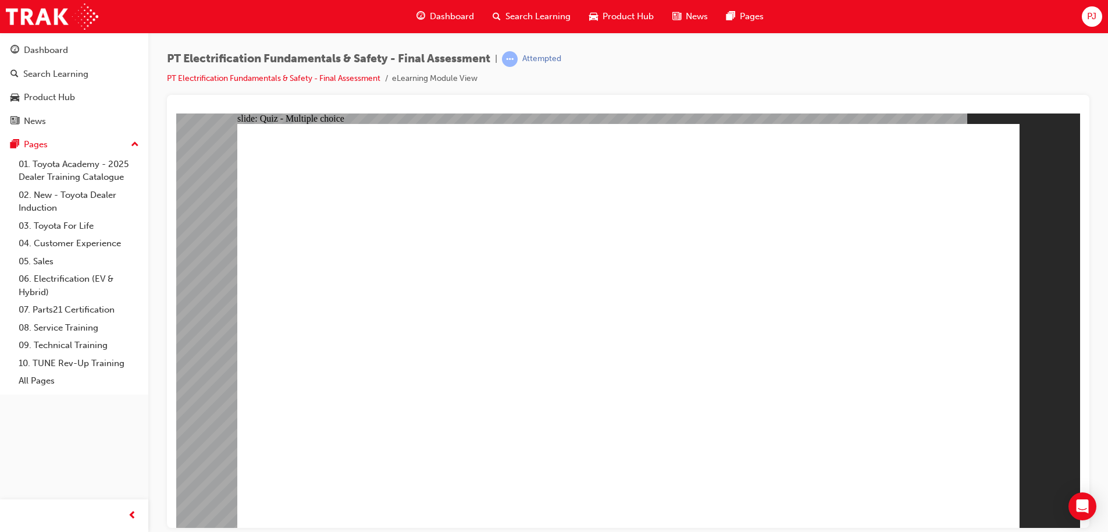
radio input "true"
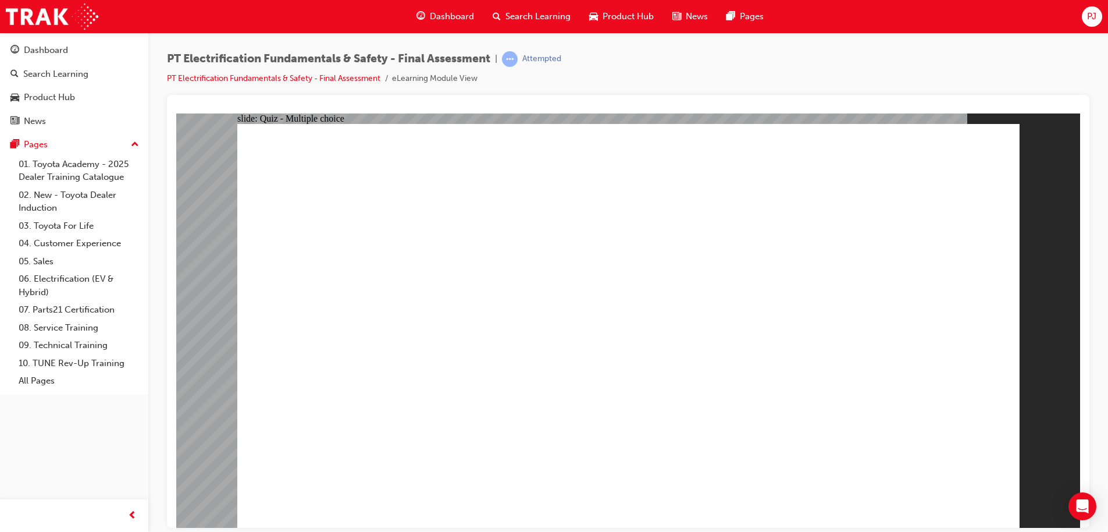
radio input "true"
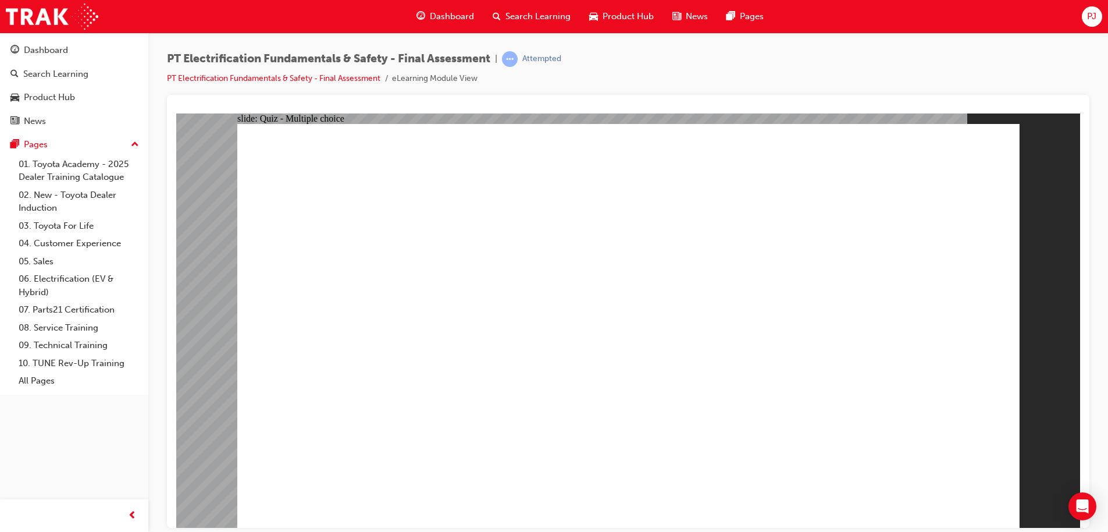
checkbox input "true"
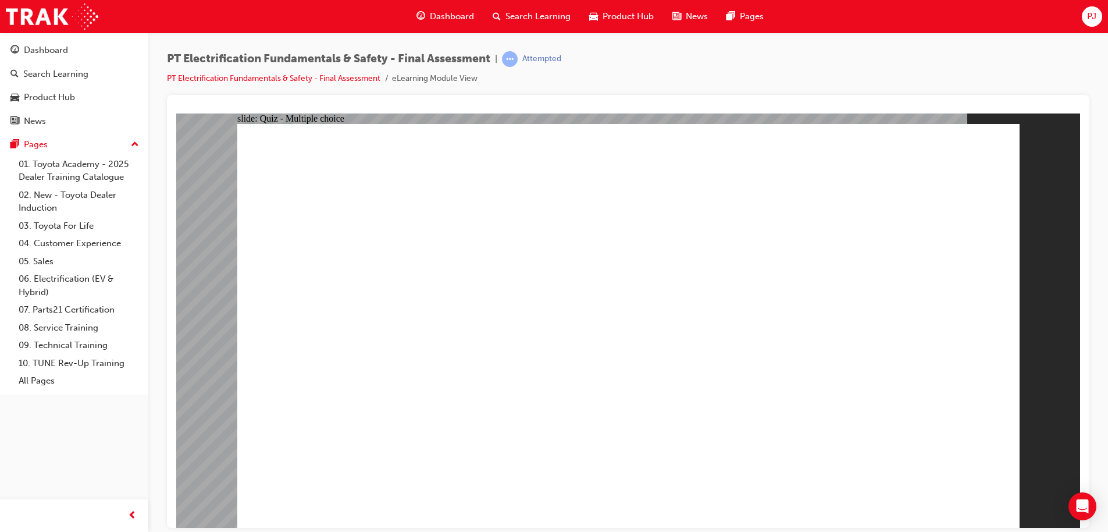
radio input "true"
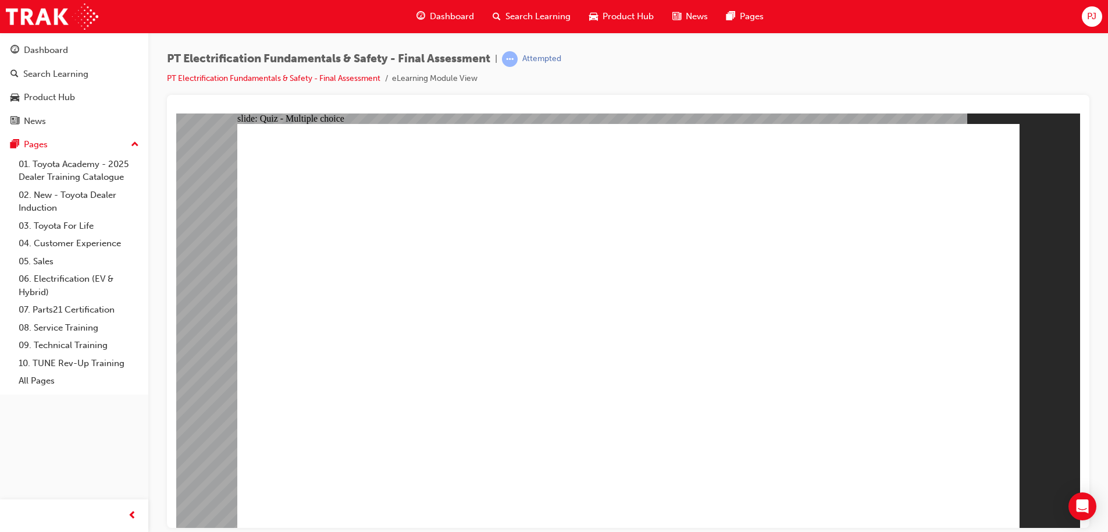
checkbox input "true"
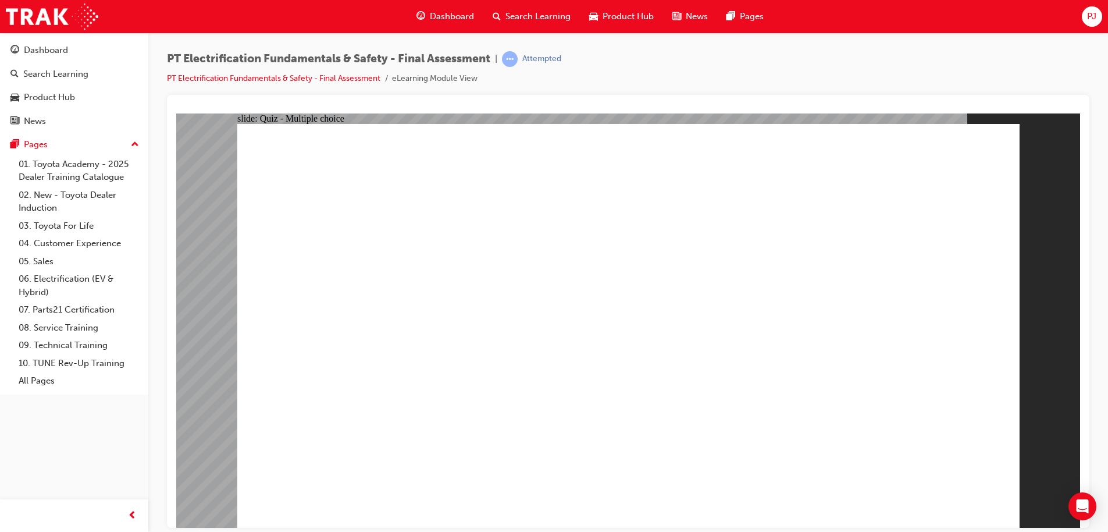
checkbox input "true"
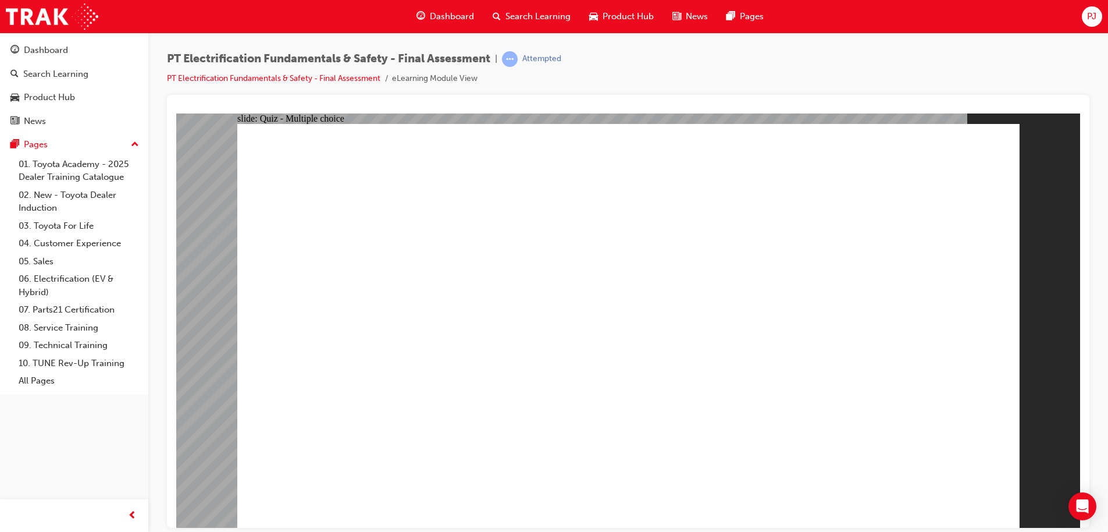
checkbox input "true"
checkbox input "false"
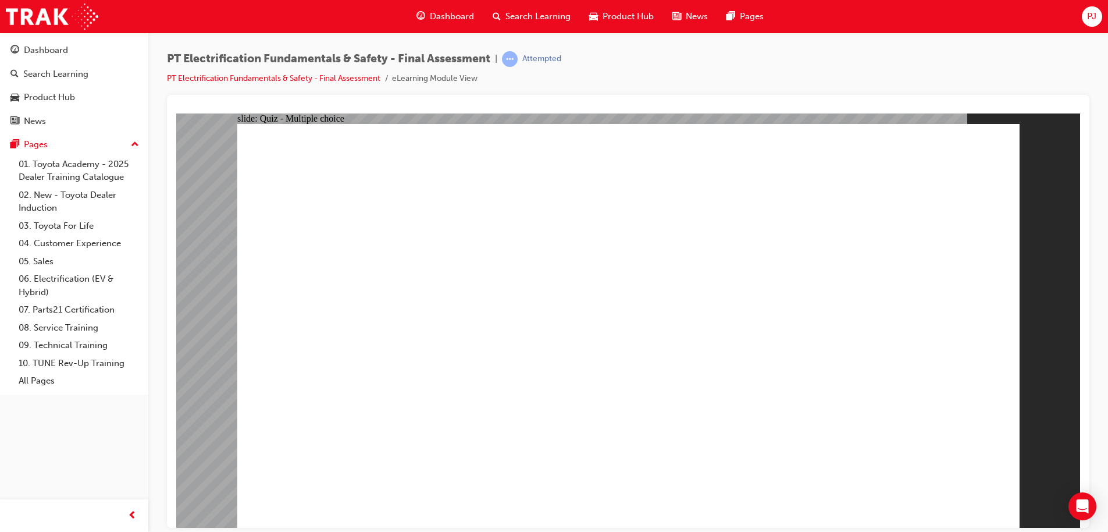
checkbox input "false"
checkbox input "true"
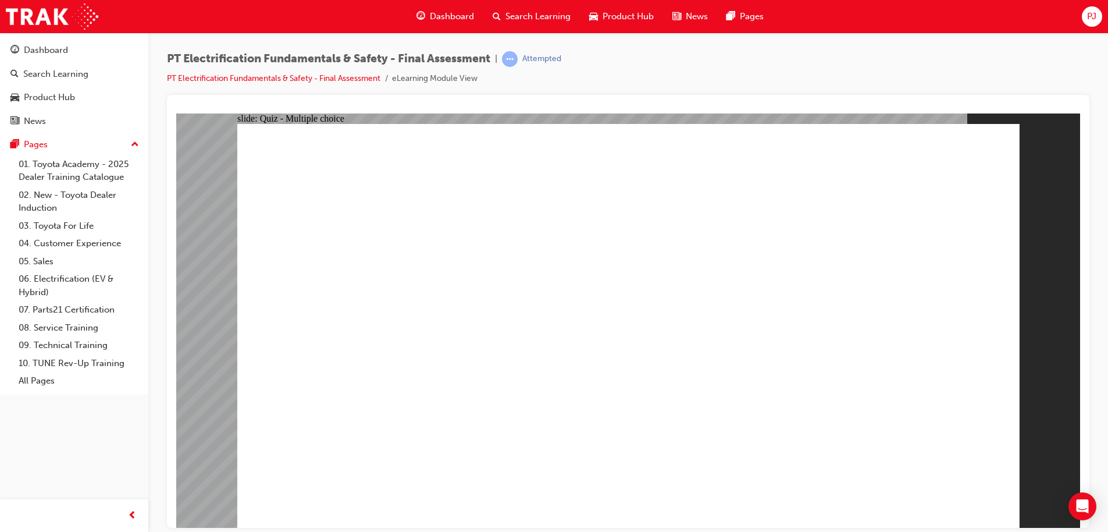
radio input "true"
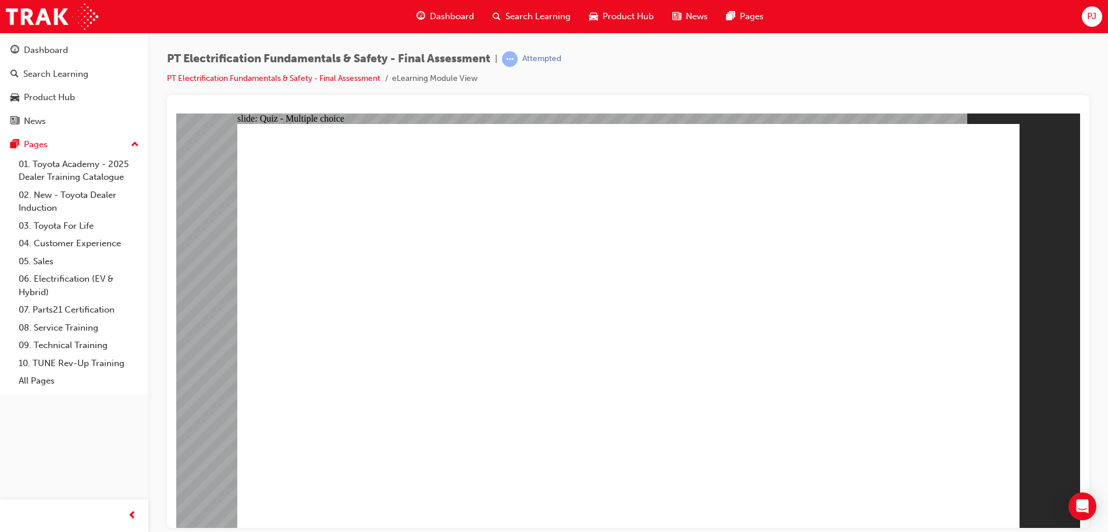
radio input "true"
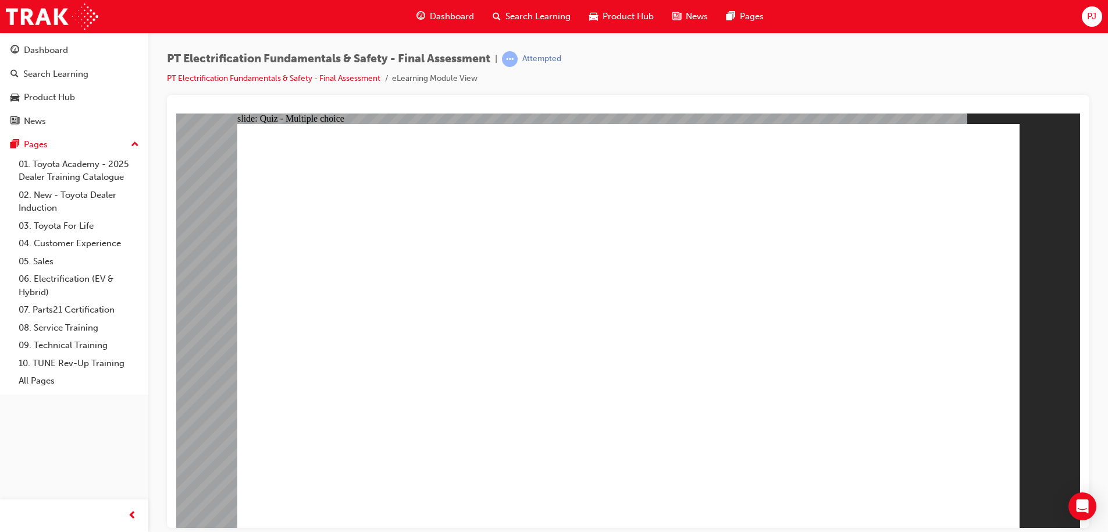
radio input "true"
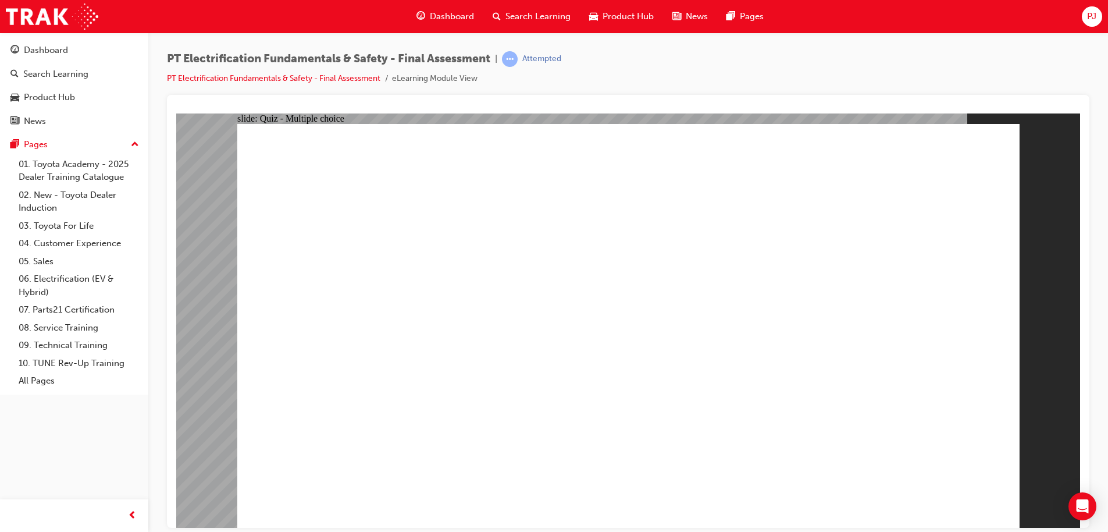
radio input "true"
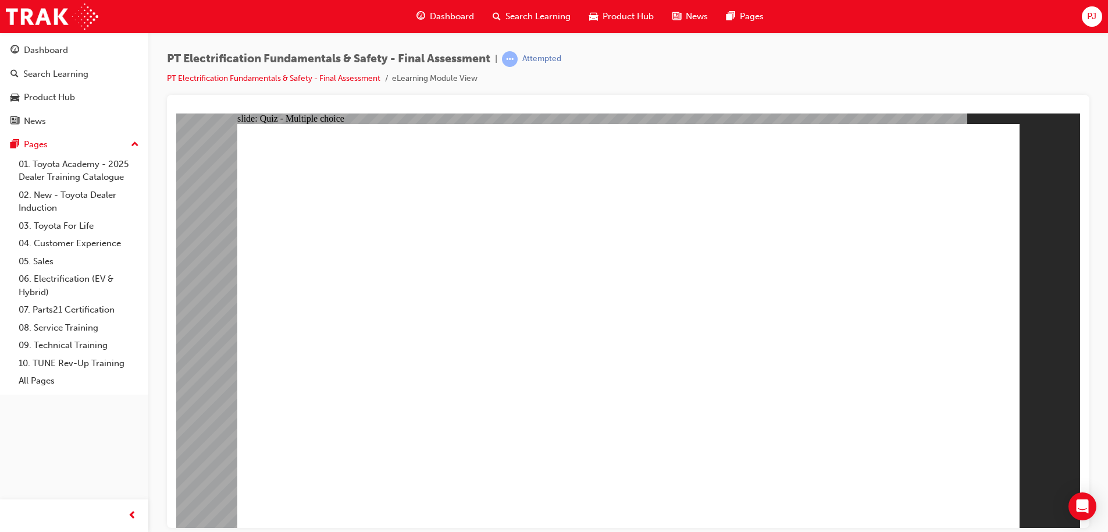
radio input "true"
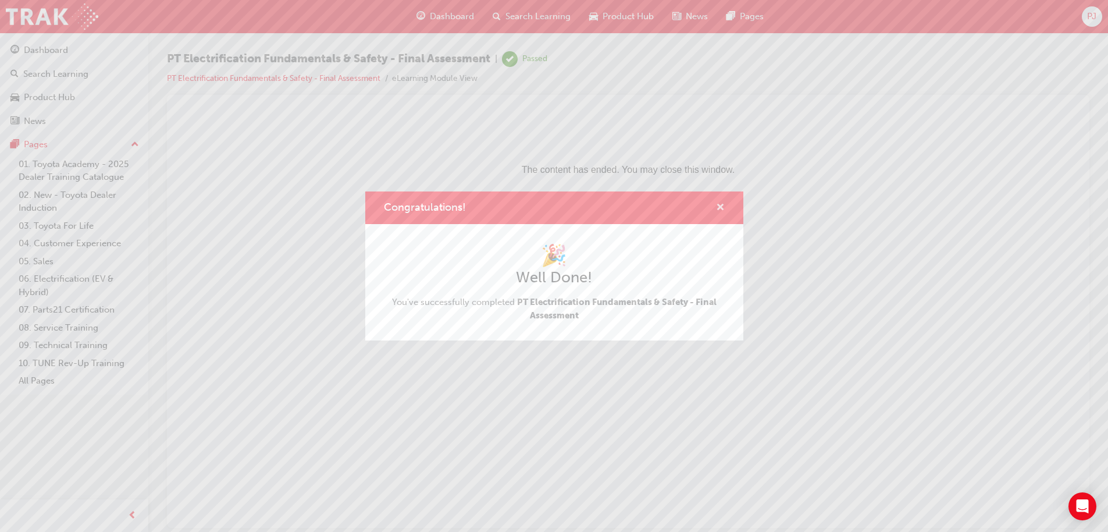
click at [723, 206] on span "cross-icon" at bounding box center [720, 208] width 9 height 10
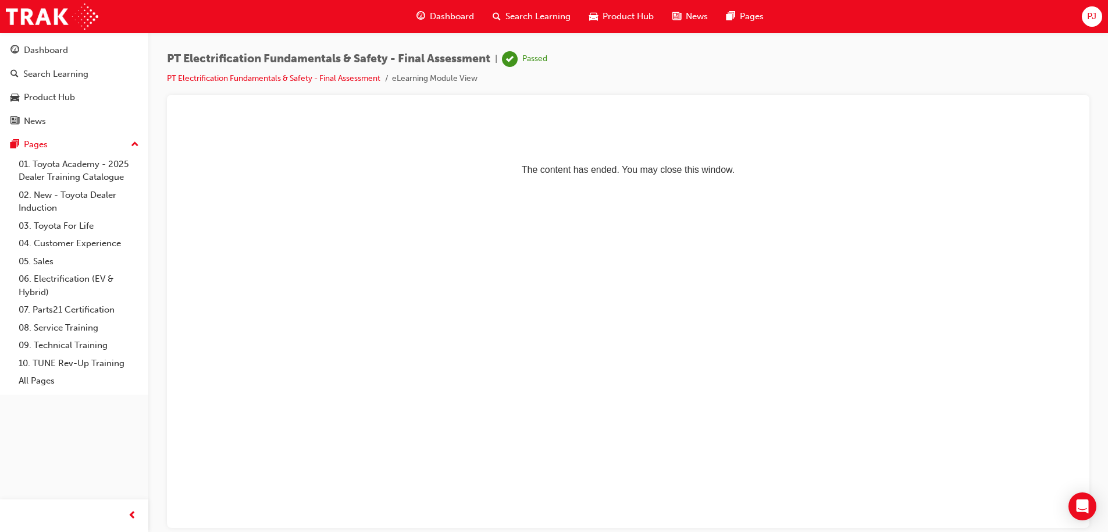
click at [449, 10] on span "Dashboard" at bounding box center [452, 16] width 44 height 13
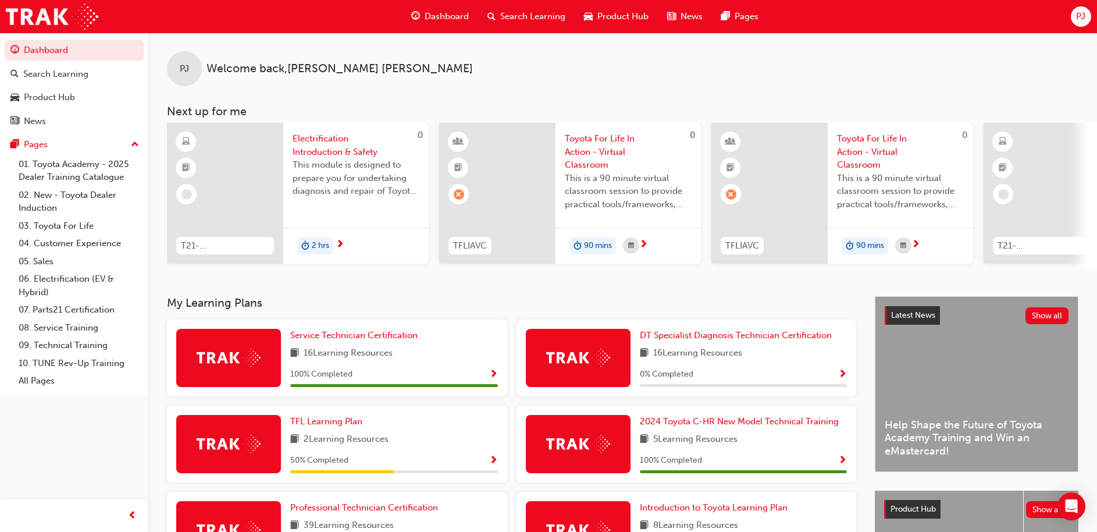
click at [320, 134] on span "Electrification Introduction & Safety" at bounding box center [356, 145] width 127 height 26
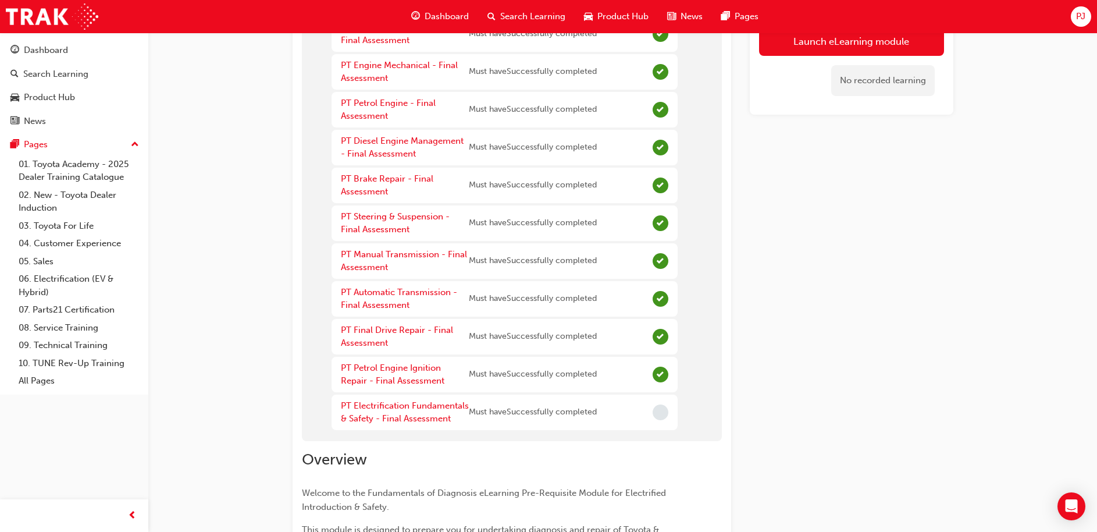
scroll to position [198, 0]
click at [419, 418] on link "PT Electrification Fundamentals & Safety - Final Assessment" at bounding box center [405, 412] width 128 height 24
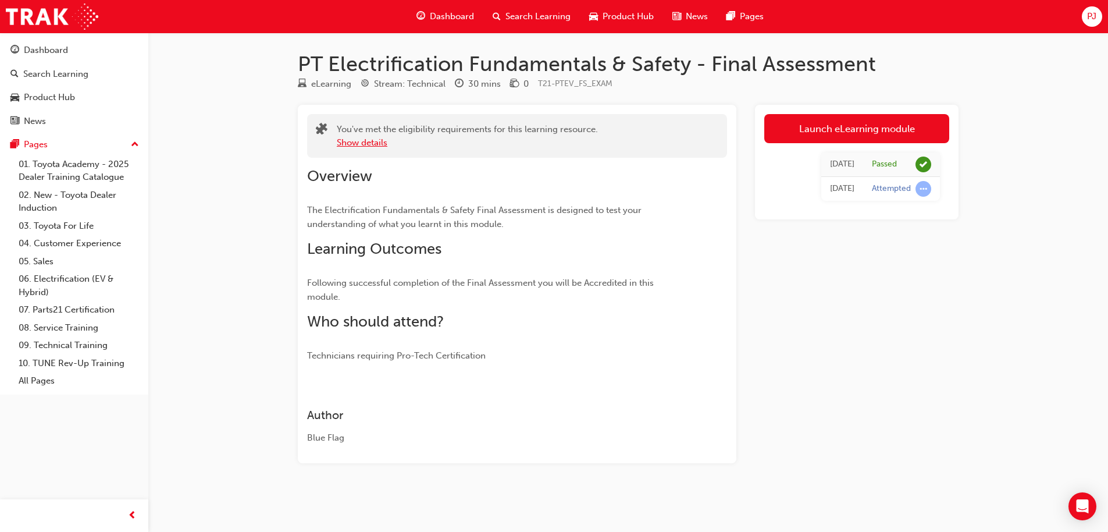
click at [368, 140] on button "Show details" at bounding box center [362, 142] width 51 height 13
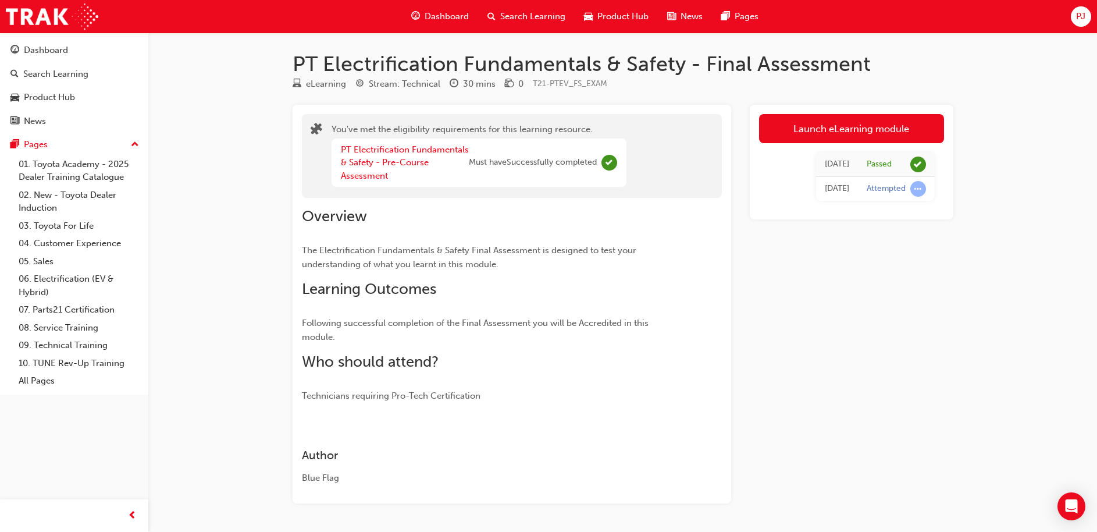
click at [426, 13] on span "Dashboard" at bounding box center [447, 16] width 44 height 13
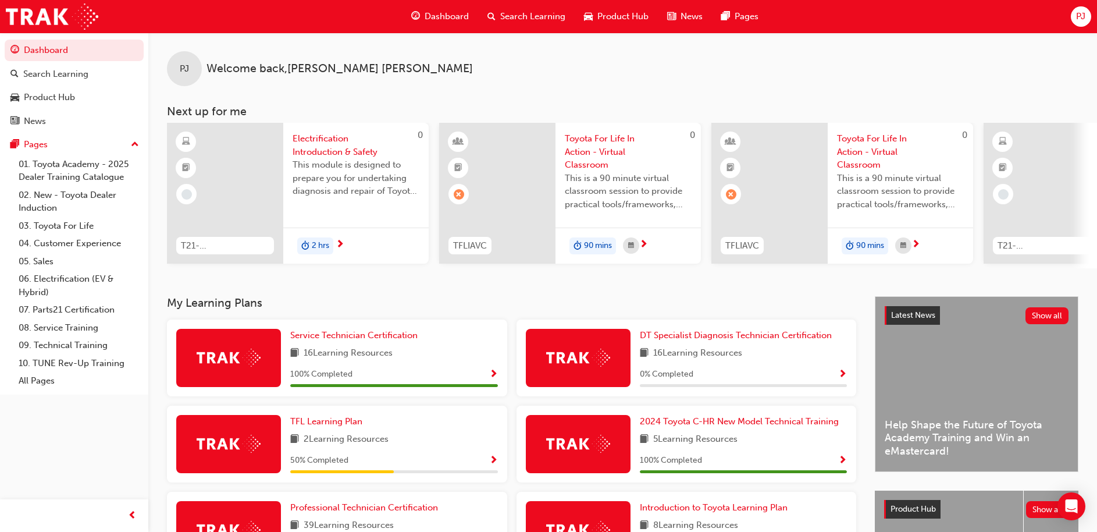
click at [337, 247] on span "next-icon" at bounding box center [340, 245] width 9 height 10
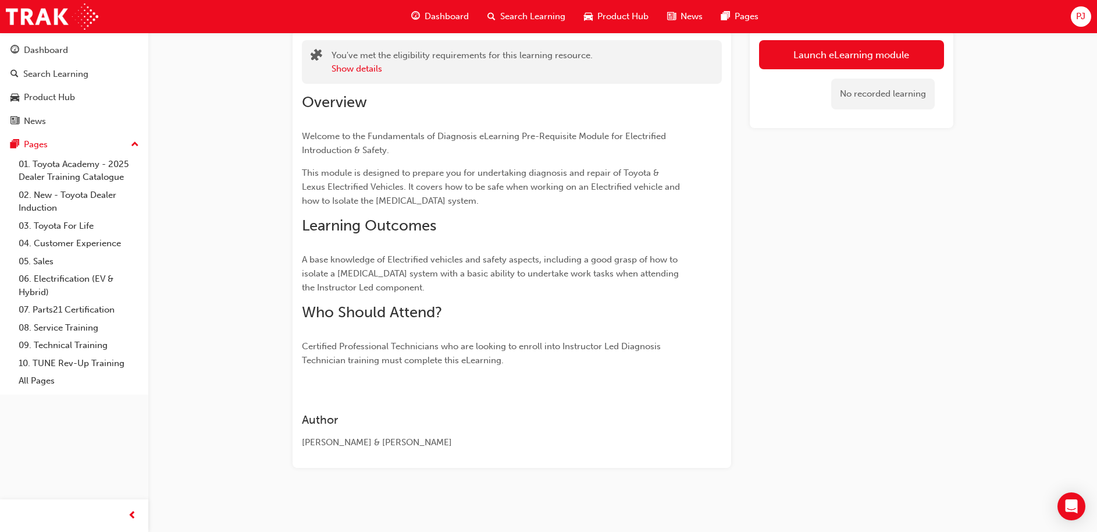
scroll to position [76, 0]
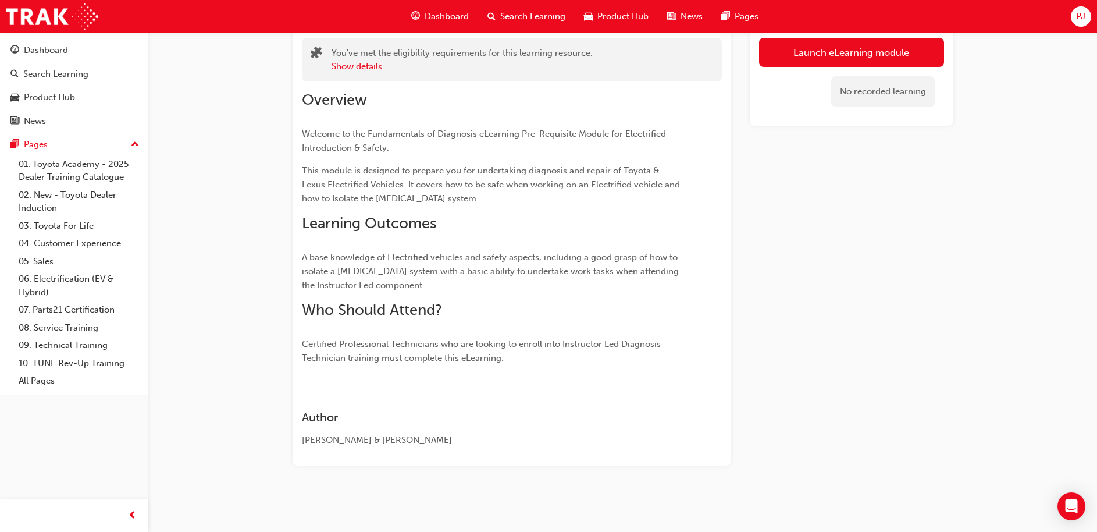
click at [451, 12] on span "Dashboard" at bounding box center [447, 16] width 44 height 13
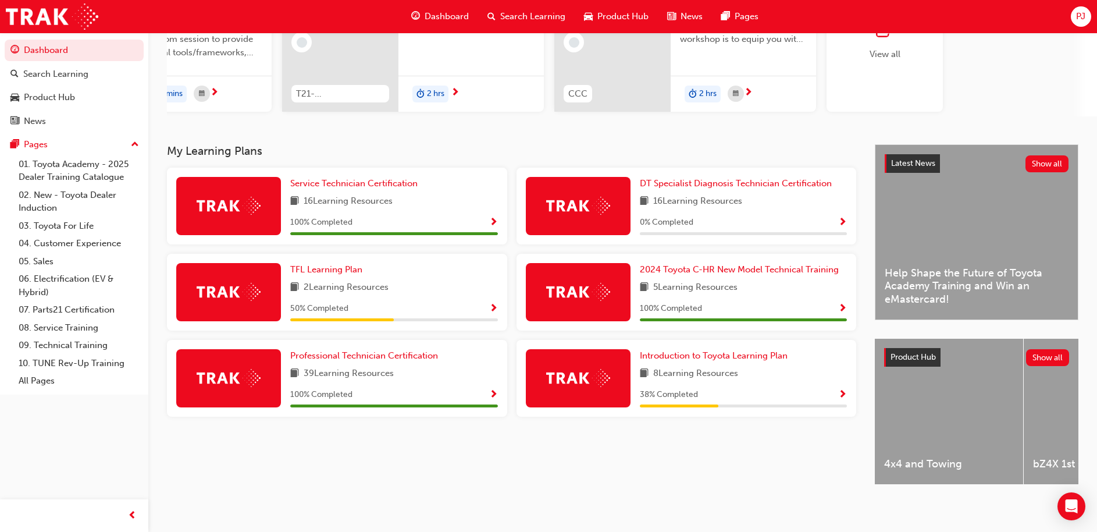
scroll to position [163, 0]
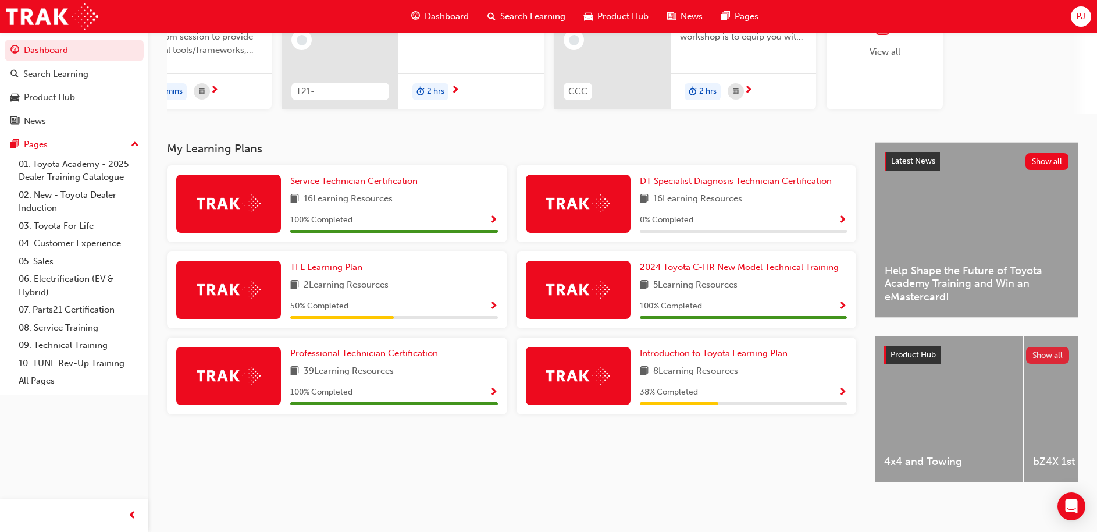
click at [1048, 347] on button "Show all" at bounding box center [1048, 355] width 44 height 17
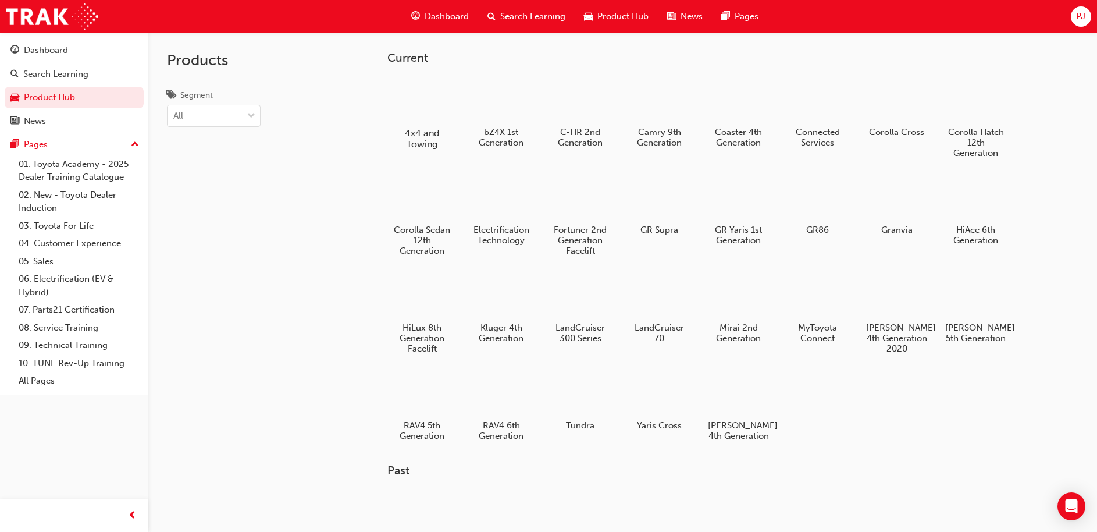
click at [425, 119] on div at bounding box center [422, 99] width 65 height 46
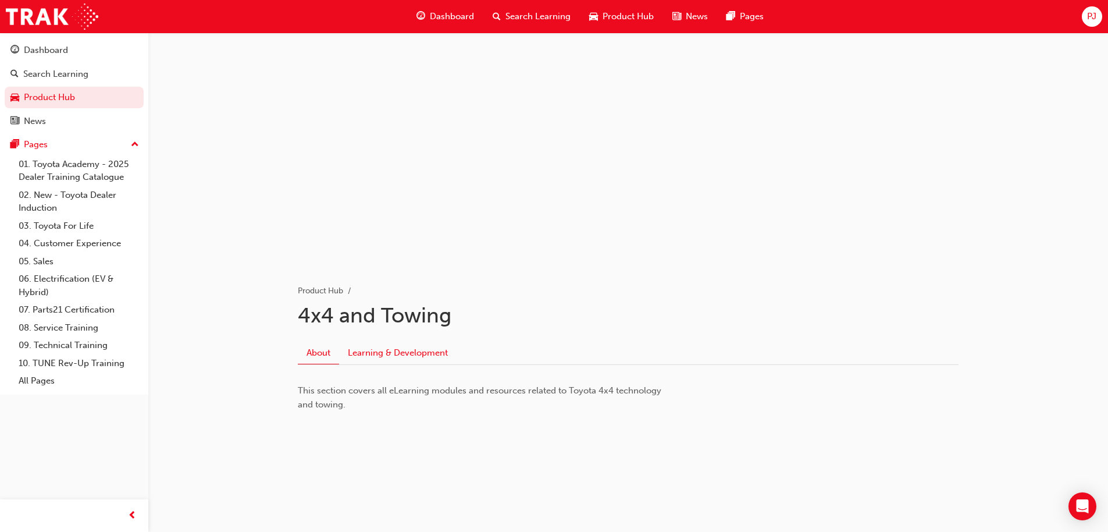
click at [386, 349] on link "Learning & Development" at bounding box center [398, 353] width 118 height 22
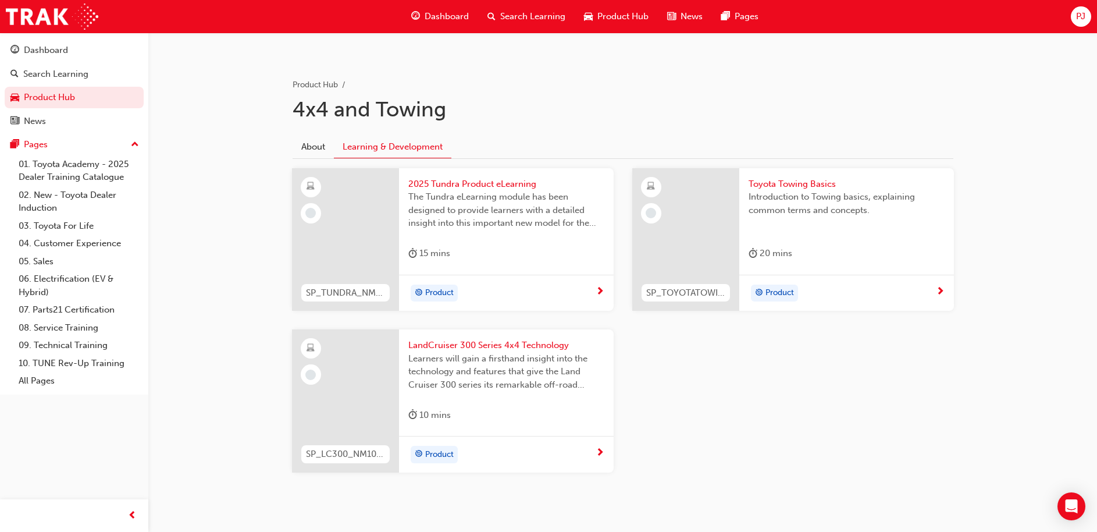
scroll to position [225, 0]
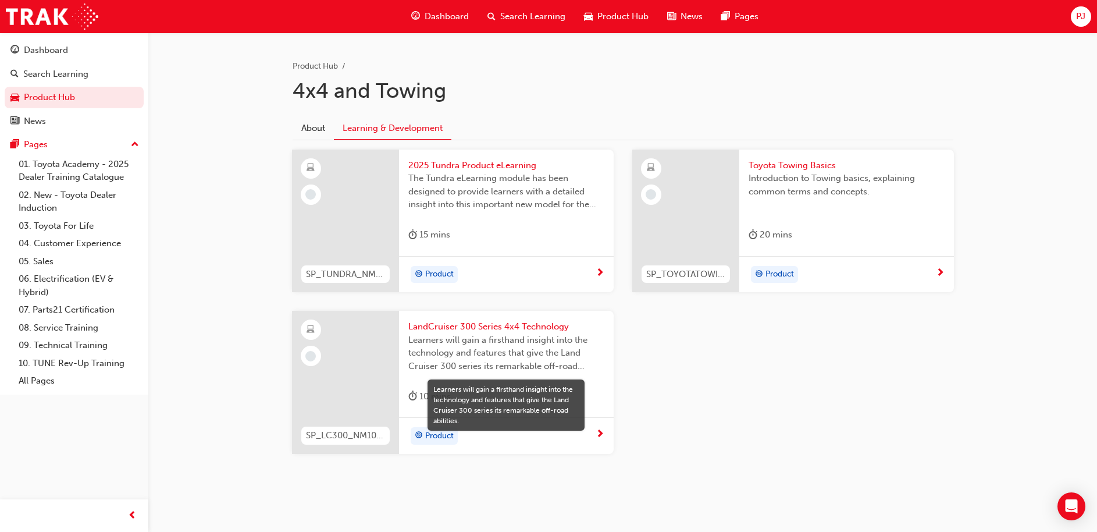
click at [506, 361] on span "Learners will gain a firsthand insight into the technology and features that gi…" at bounding box center [506, 353] width 196 height 40
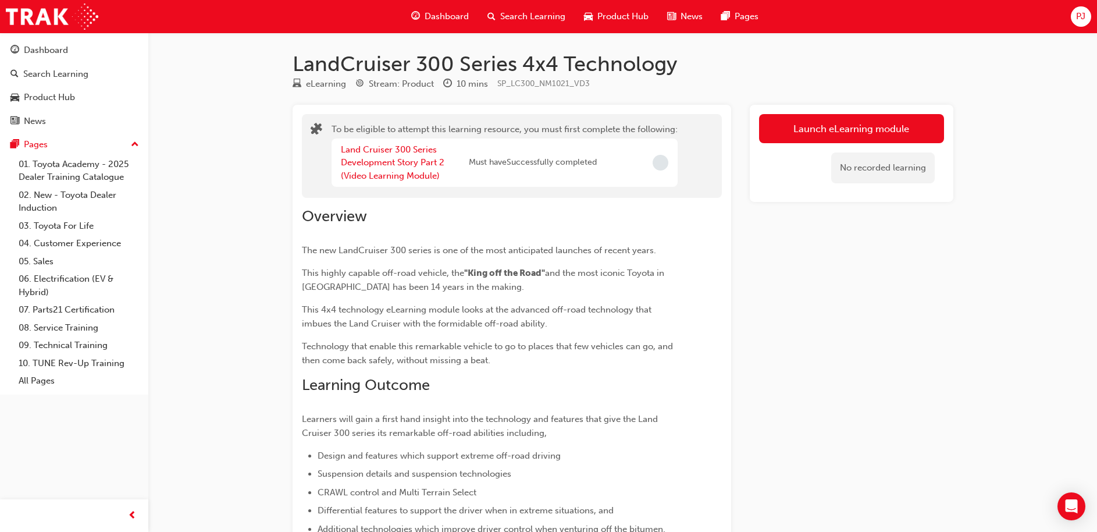
scroll to position [225, 0]
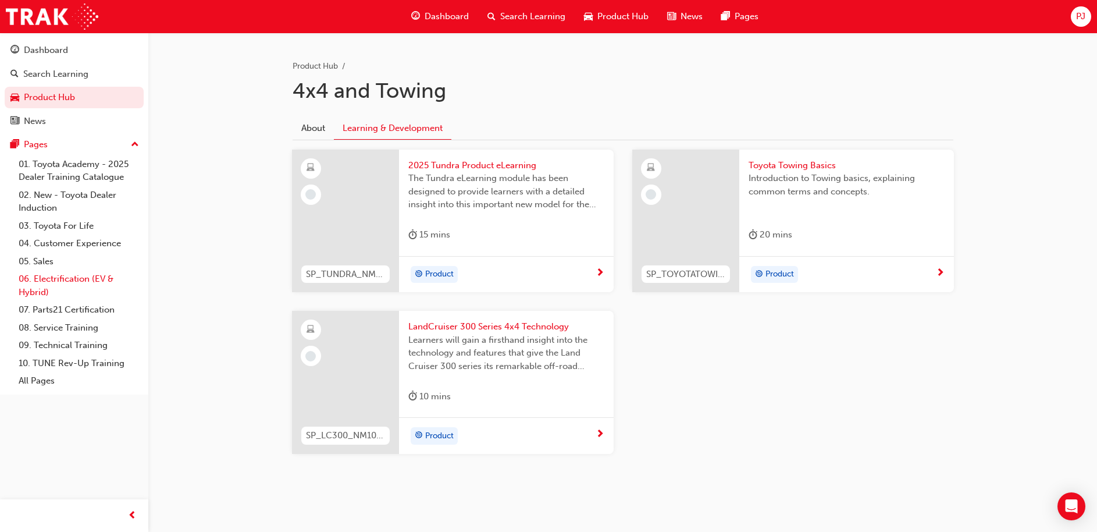
click at [53, 282] on link "06. Electrification (EV & Hybrid)" at bounding box center [79, 285] width 130 height 31
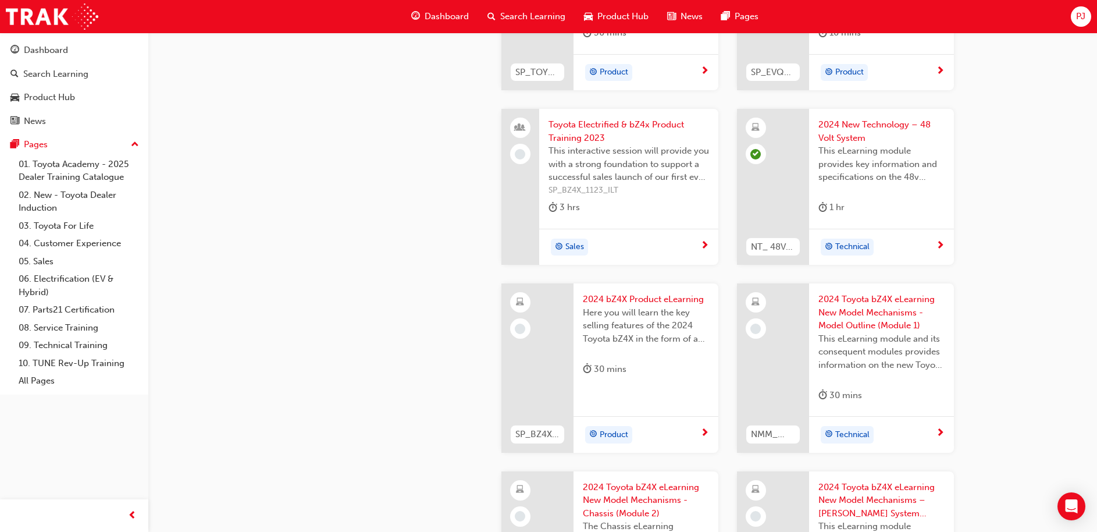
scroll to position [449, 0]
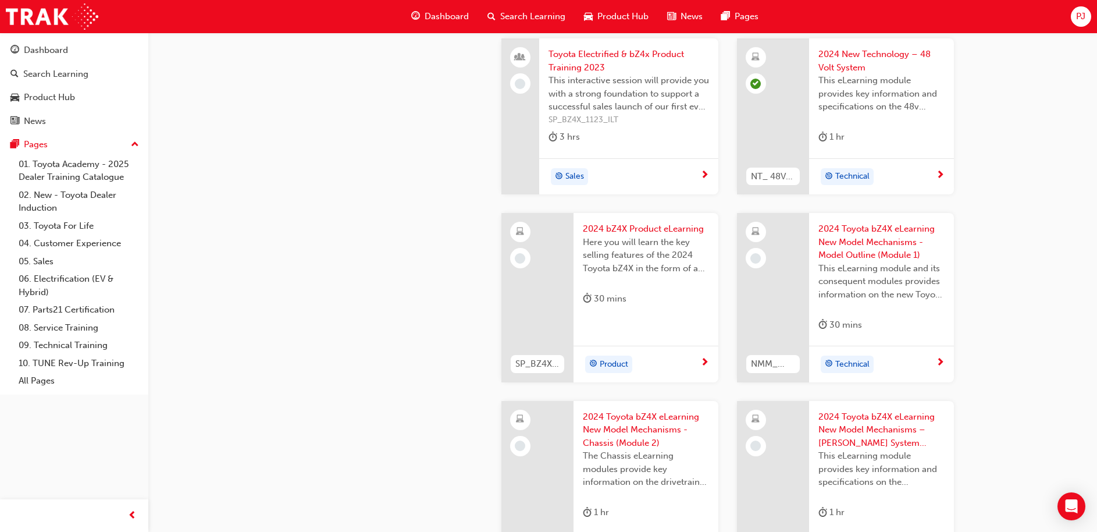
scroll to position [526, 0]
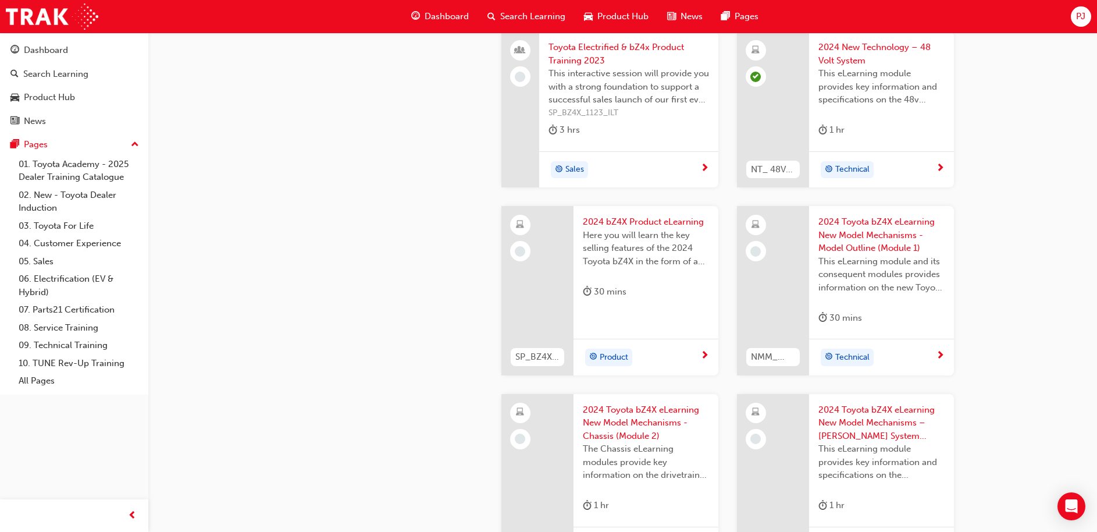
click at [570, 373] on div "SP_BZ4X_NM_0224_EL01" at bounding box center [538, 357] width 72 height 37
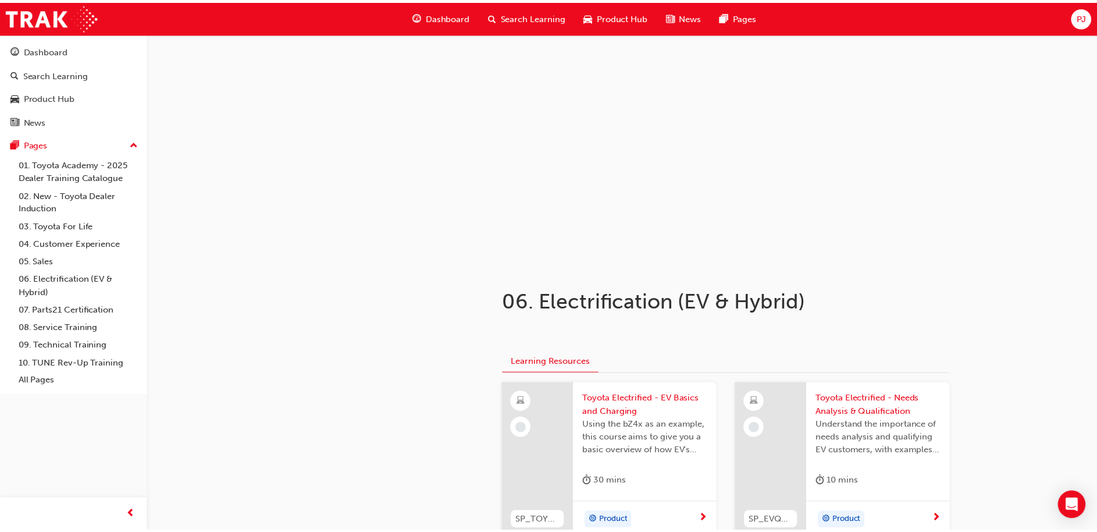
scroll to position [526, 0]
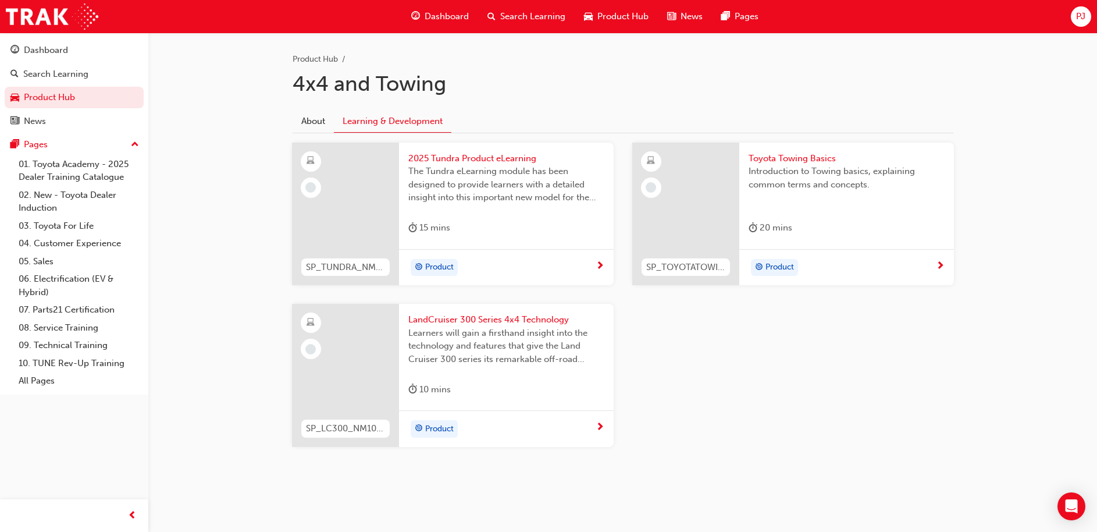
scroll to position [225, 0]
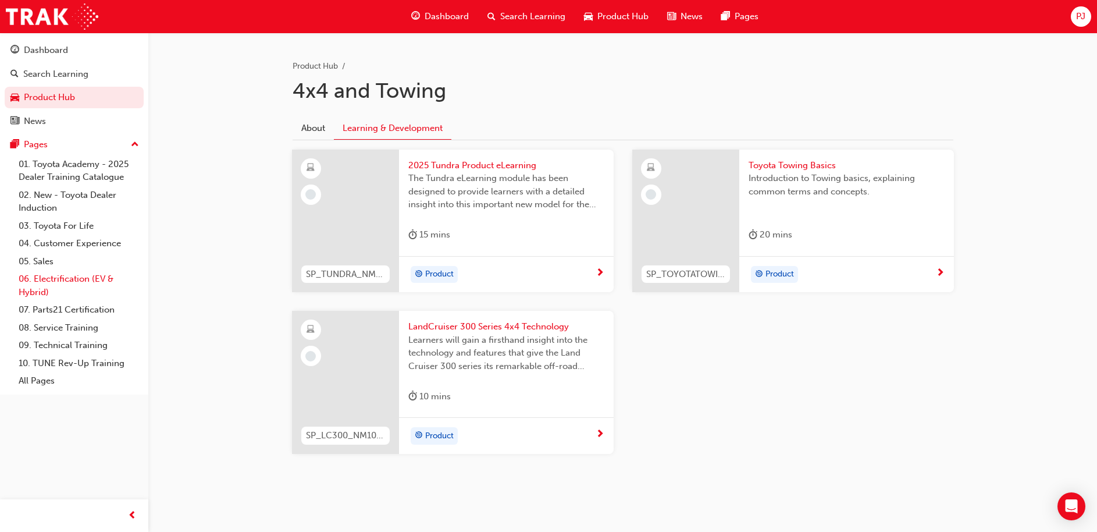
click at [90, 278] on link "06. Electrification (EV & Hybrid)" at bounding box center [79, 285] width 130 height 31
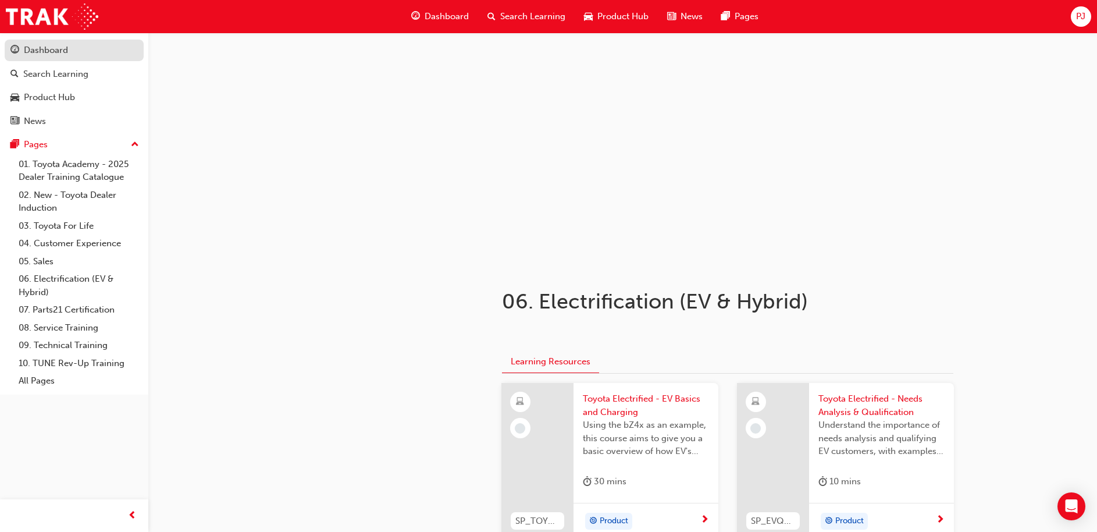
click at [38, 47] on div "Dashboard" at bounding box center [46, 50] width 44 height 13
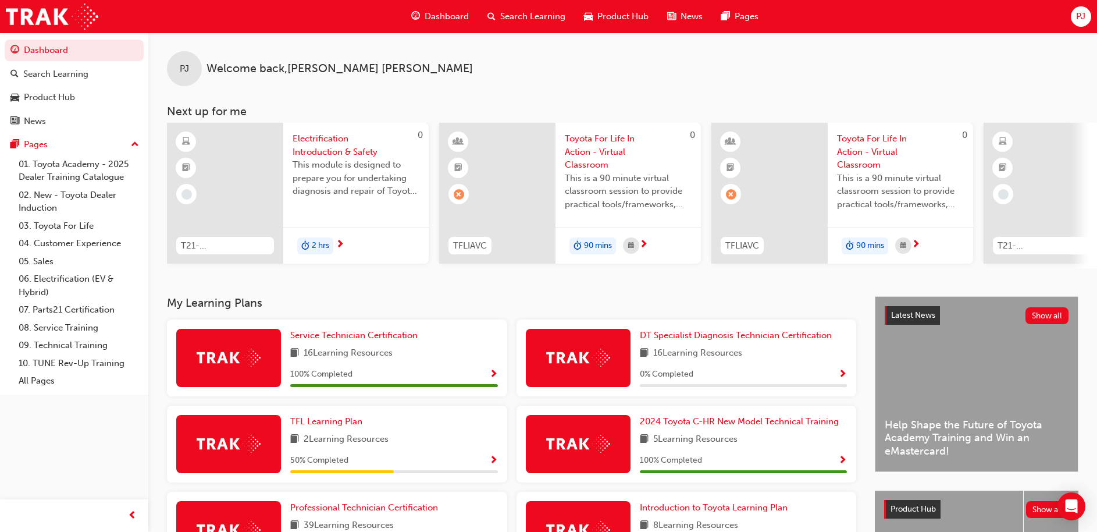
click at [536, 20] on span "Search Learning" at bounding box center [532, 16] width 65 height 13
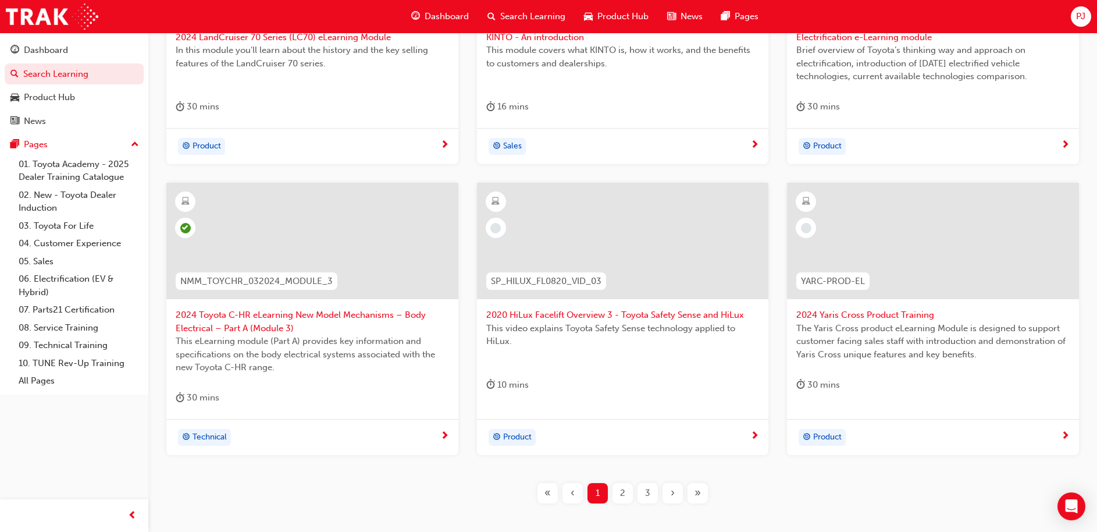
scroll to position [429, 0]
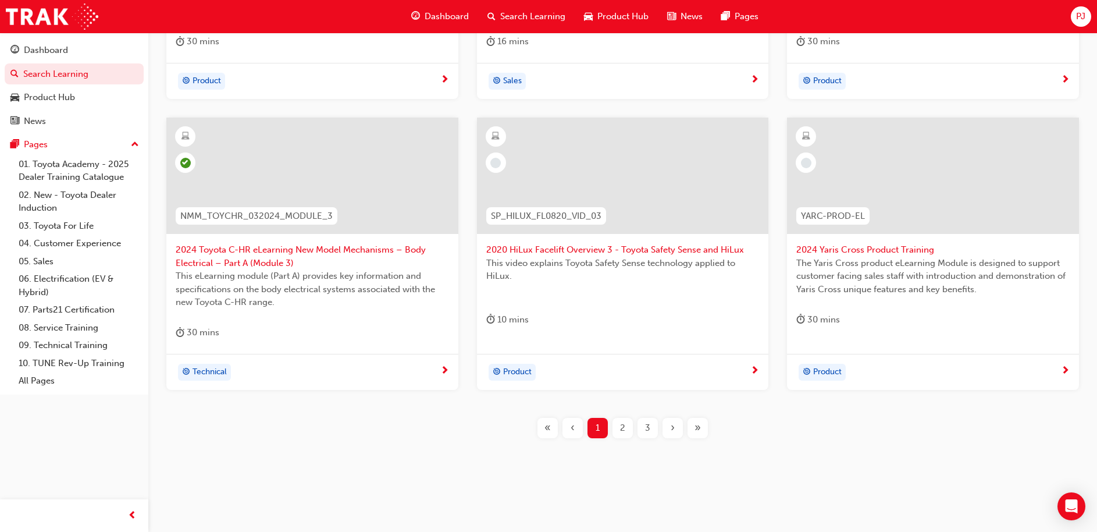
click at [623, 431] on span "2" at bounding box center [622, 427] width 5 height 13
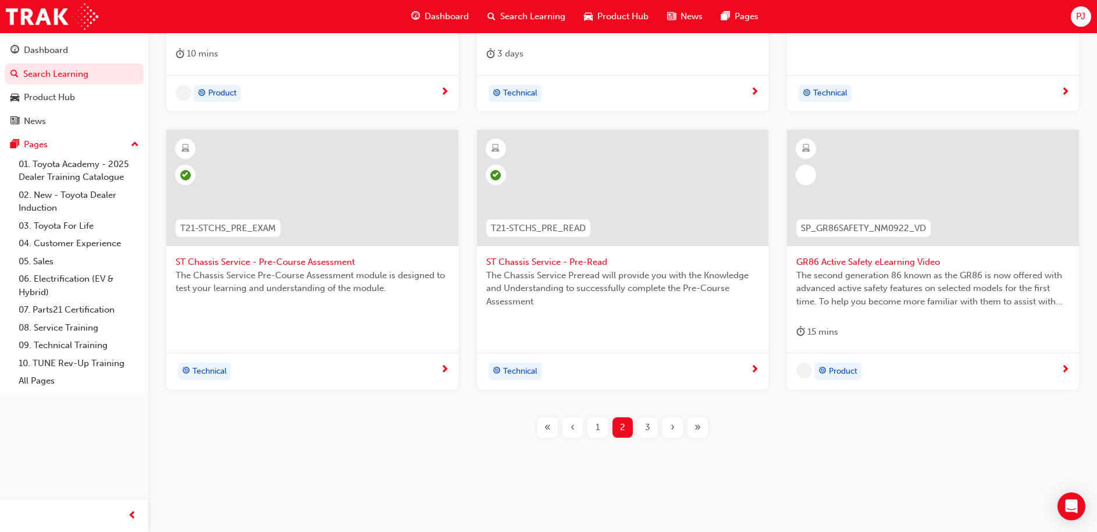
scroll to position [416, 0]
click at [647, 426] on span "3" at bounding box center [647, 428] width 5 height 13
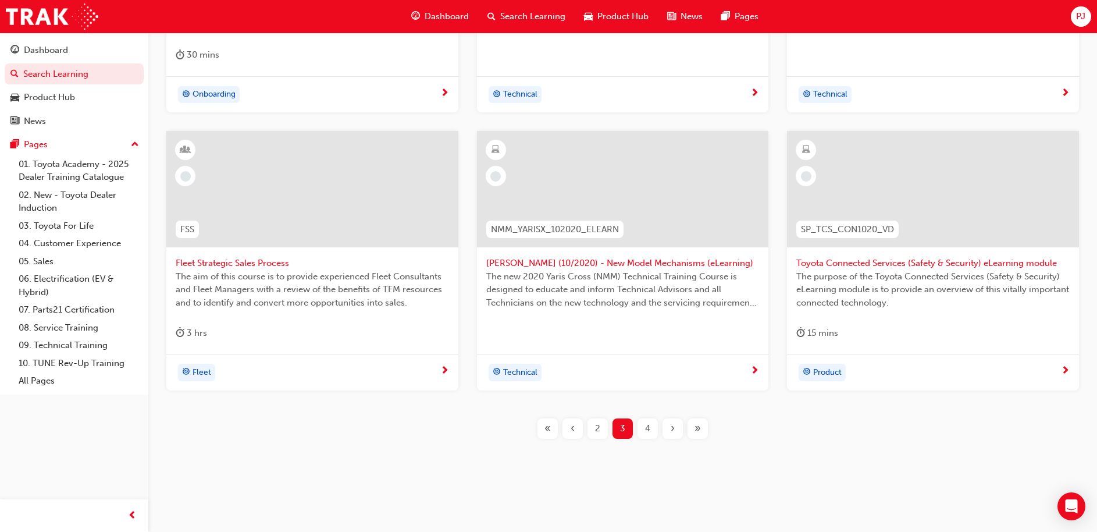
click at [651, 427] on div "4" at bounding box center [648, 428] width 20 height 20
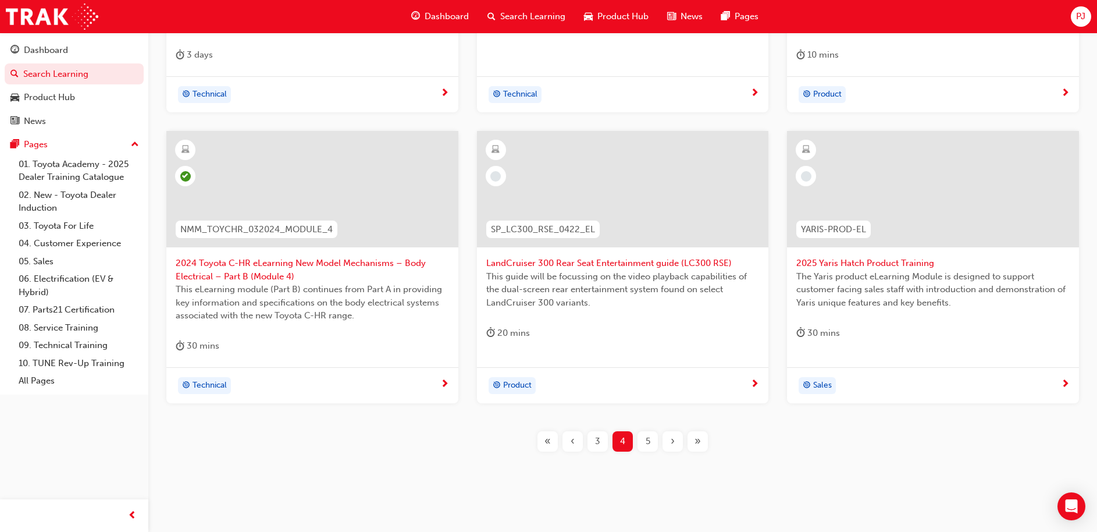
click at [651, 443] on div "5" at bounding box center [648, 441] width 20 height 20
